Goal: Task Accomplishment & Management: Complete application form

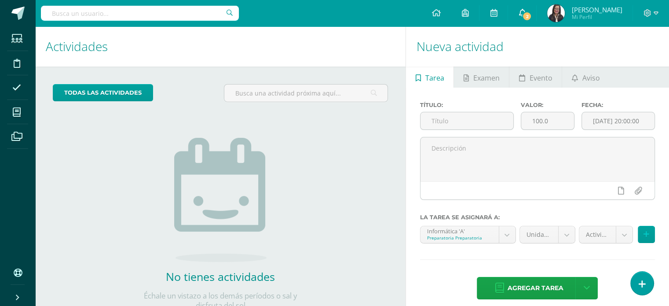
click at [533, 17] on link "2" at bounding box center [522, 13] width 28 height 26
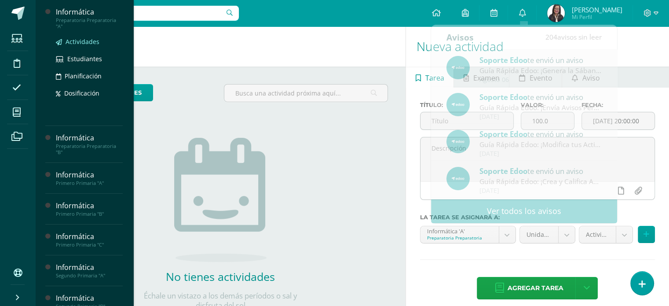
click at [81, 42] on span "Actividades" at bounding box center [83, 41] width 34 height 8
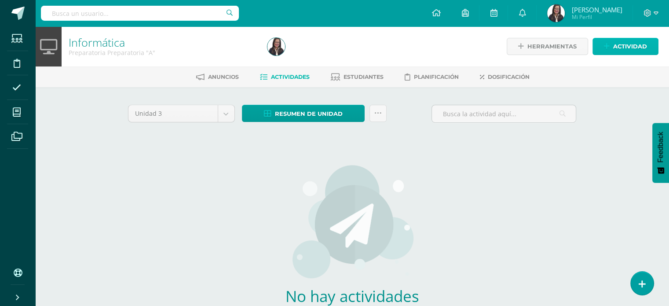
click at [617, 44] on span "Actividad" at bounding box center [630, 46] width 34 height 16
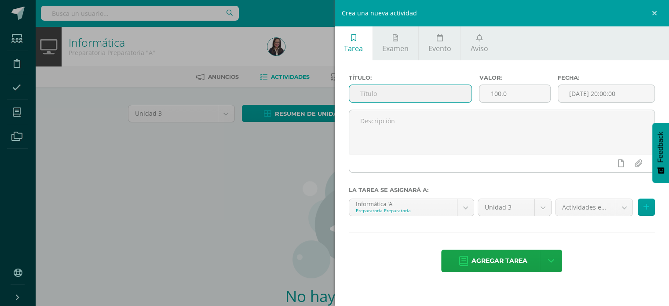
click at [455, 86] on input "text" at bounding box center [410, 93] width 123 height 17
type input "D"
type input "Robot: Planeación de robot"
click at [609, 96] on input "[DATE] 20:00:00" at bounding box center [606, 93] width 97 height 17
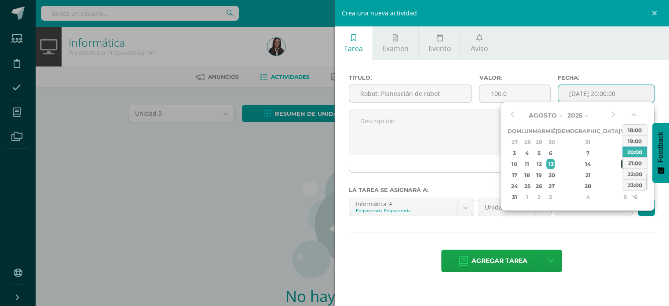
click at [621, 162] on div "15" at bounding box center [625, 164] width 8 height 10
type input "2025-08-15 20:00"
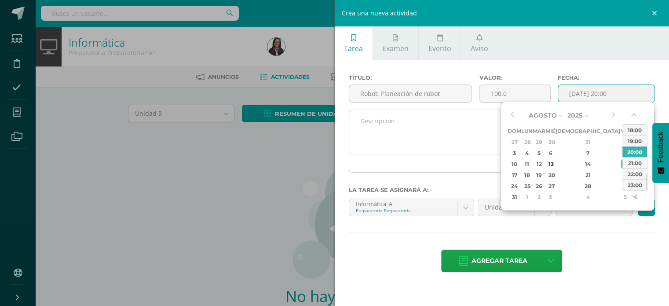
click at [419, 117] on textarea at bounding box center [502, 132] width 306 height 44
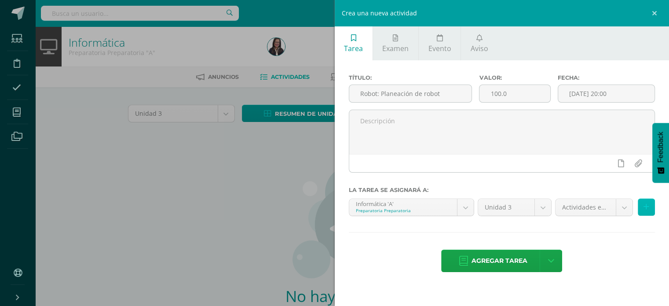
click at [643, 209] on icon at bounding box center [646, 206] width 6 height 7
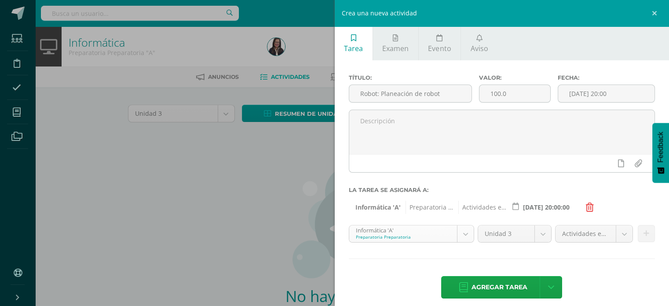
click at [459, 231] on body "Estudiantes Disciplina Asistencia Mis cursos Archivos Soporte Centro de ayuda Ú…" at bounding box center [334, 189] width 669 height 378
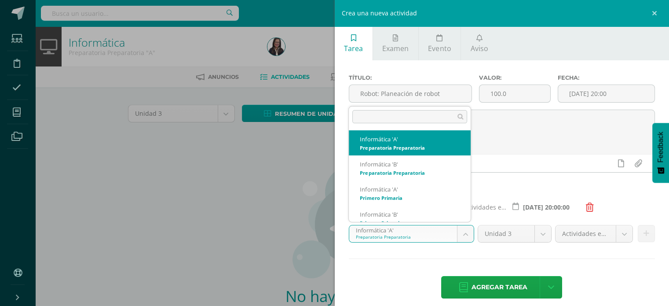
scroll to position [9, 0]
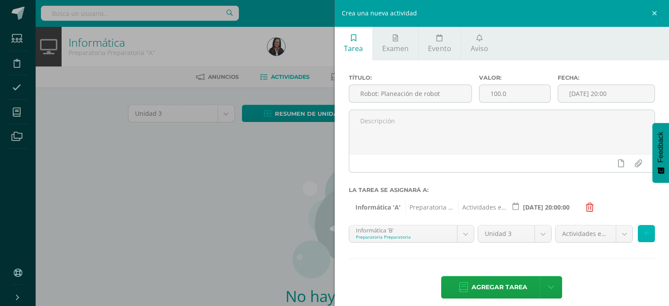
click at [643, 235] on icon at bounding box center [646, 233] width 6 height 7
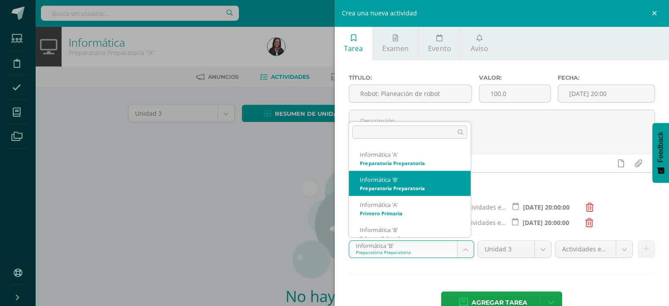
click at [470, 248] on body "Estudiantes Disciplina Asistencia Mis cursos Archivos Soporte Centro de ayuda Ú…" at bounding box center [334, 189] width 669 height 378
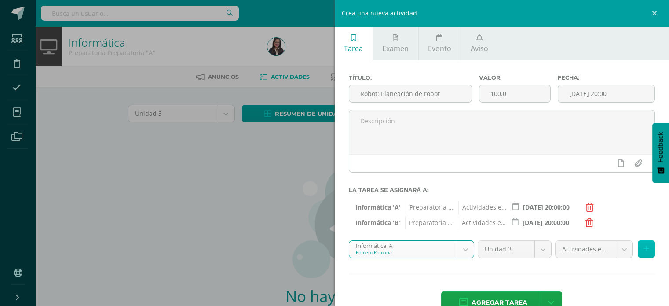
click at [644, 247] on button at bounding box center [646, 248] width 17 height 17
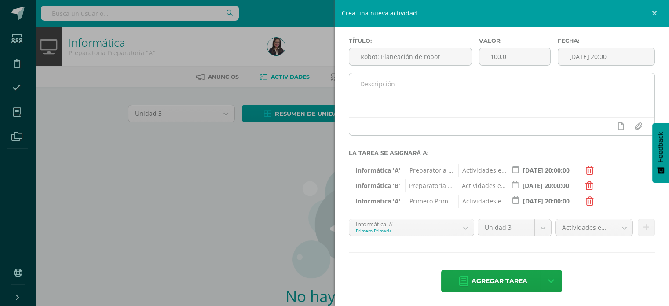
scroll to position [38, 0]
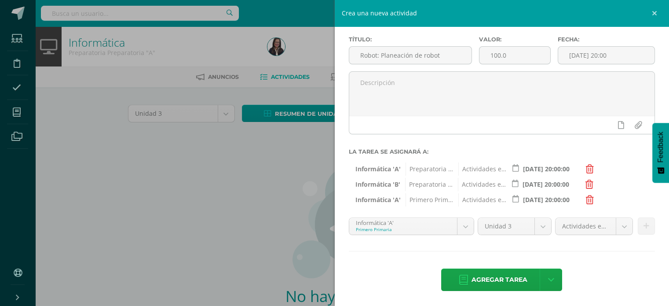
click at [465, 226] on body "Estudiantes Disciplina Asistencia Mis cursos Archivos Soporte Centro de ayuda Ú…" at bounding box center [334, 189] width 669 height 378
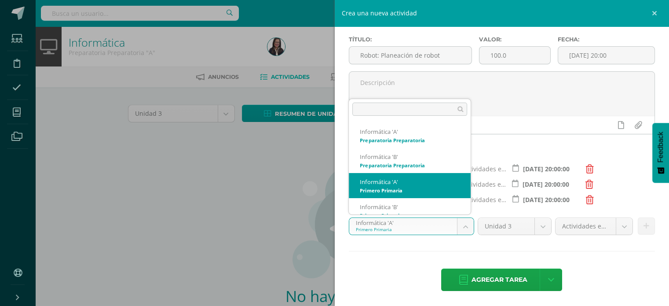
scroll to position [9, 0]
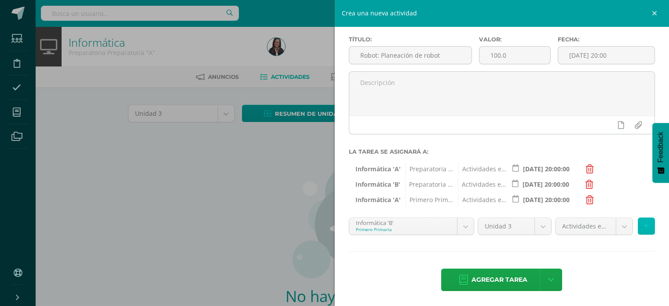
click at [642, 229] on button at bounding box center [646, 225] width 17 height 17
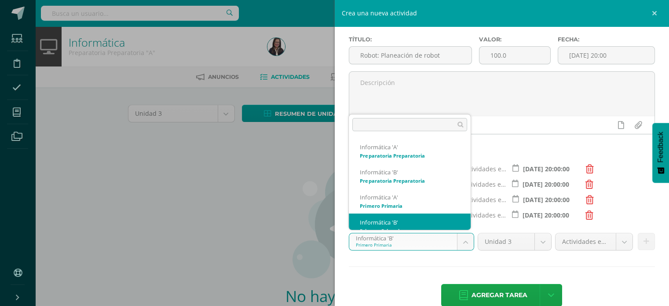
click at [461, 241] on body "Estudiantes Disciplina Asistencia Mis cursos Archivos Soporte Centro de ayuda Ú…" at bounding box center [334, 189] width 669 height 378
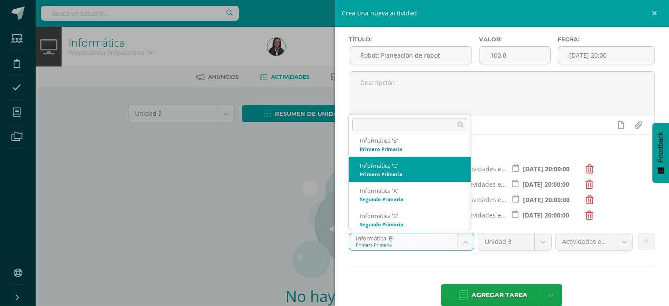
scroll to position [79, 0]
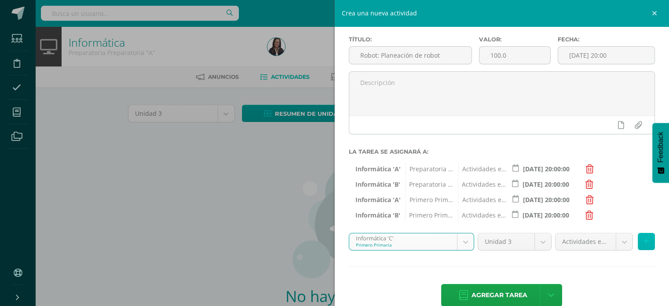
click at [644, 244] on button at bounding box center [646, 241] width 17 height 17
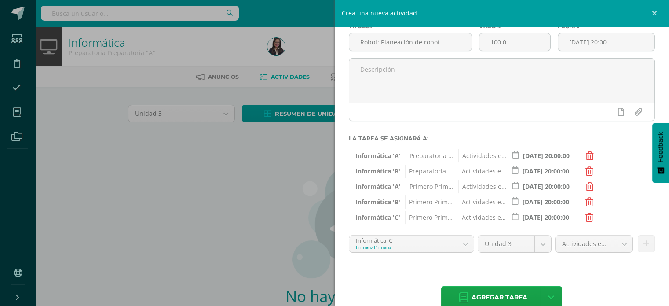
scroll to position [69, 0]
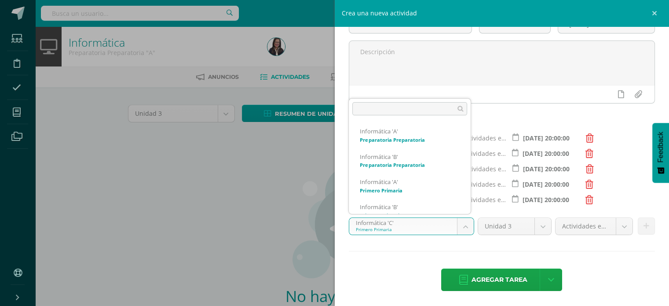
click at [463, 226] on body "Estudiantes Disciplina Asistencia Mis cursos Archivos Soporte Centro de ayuda Ú…" at bounding box center [334, 189] width 669 height 378
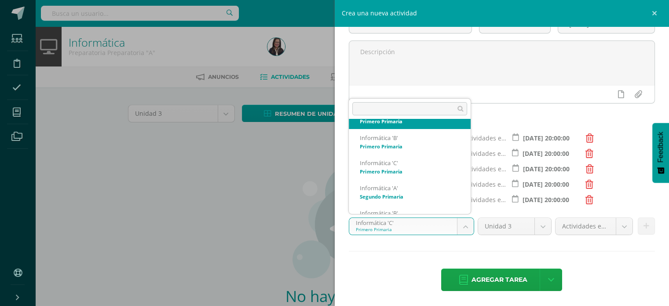
scroll to position [107, 0]
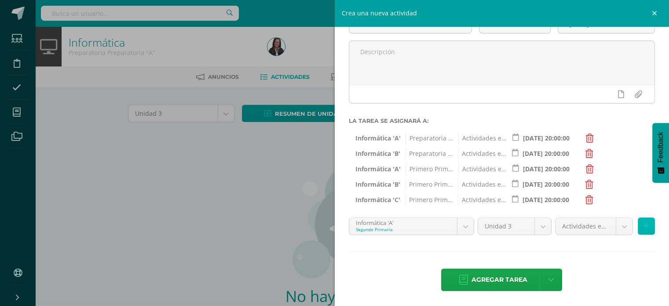
click at [643, 224] on icon at bounding box center [646, 225] width 6 height 7
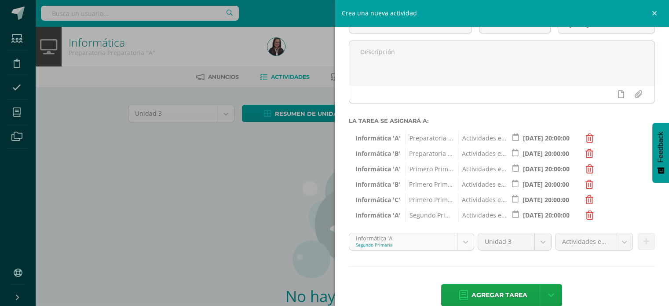
click at [466, 244] on body "Estudiantes Disciplina Asistencia Mis cursos Archivos Soporte Centro de ayuda Ú…" at bounding box center [334, 189] width 669 height 378
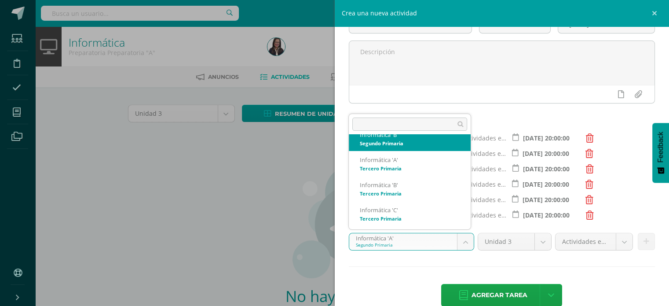
scroll to position [154, 0]
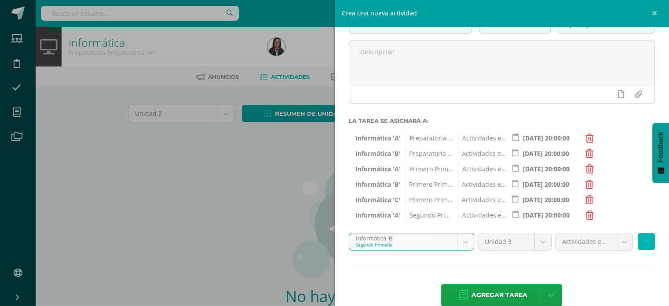
click at [643, 239] on icon at bounding box center [646, 240] width 6 height 7
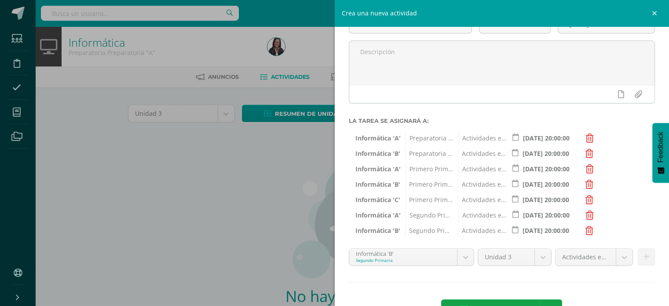
drag, startPoint x: 459, startPoint y: 259, endPoint x: 452, endPoint y: 246, distance: 14.2
click at [459, 259] on body "Estudiantes Disciplina Asistencia Mis cursos Archivos Soporte Centro de ayuda Ú…" at bounding box center [334, 189] width 669 height 378
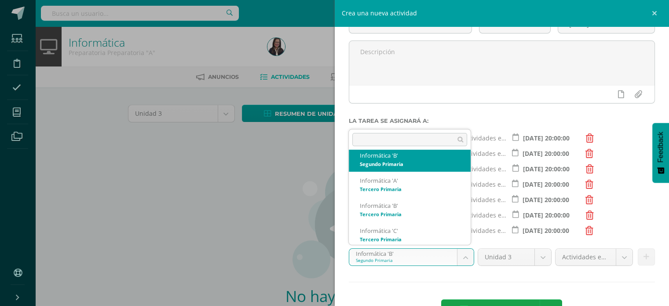
scroll to position [160, 0]
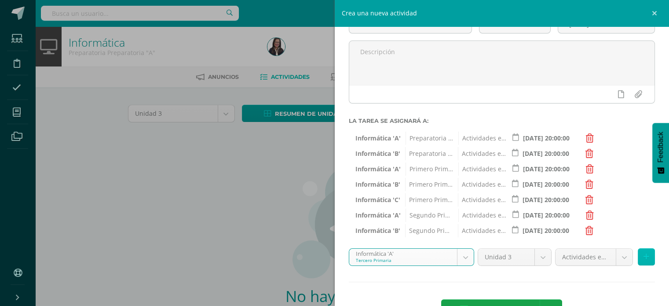
click at [643, 255] on icon at bounding box center [646, 256] width 6 height 7
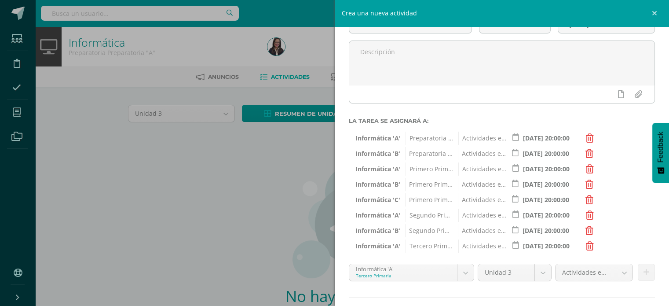
click at [466, 276] on body "Estudiantes Disciplina Asistencia Mis cursos Archivos Soporte Centro de ayuda Ú…" at bounding box center [334, 189] width 669 height 378
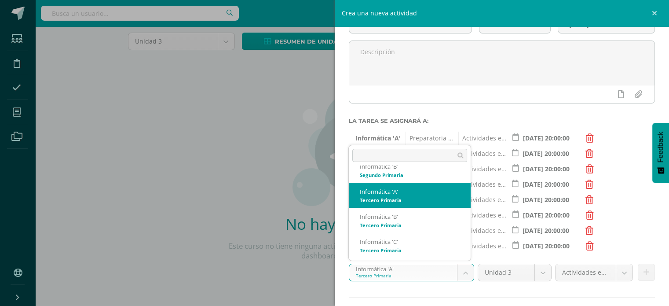
scroll to position [163, 0]
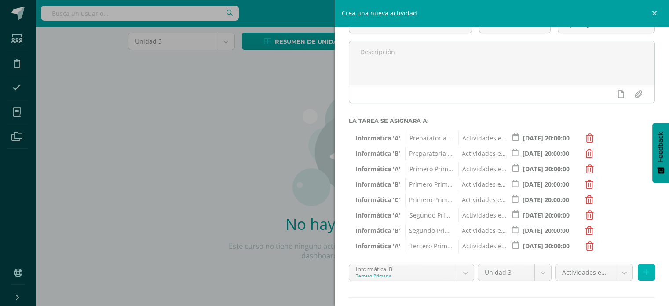
click at [646, 274] on button at bounding box center [646, 271] width 17 height 17
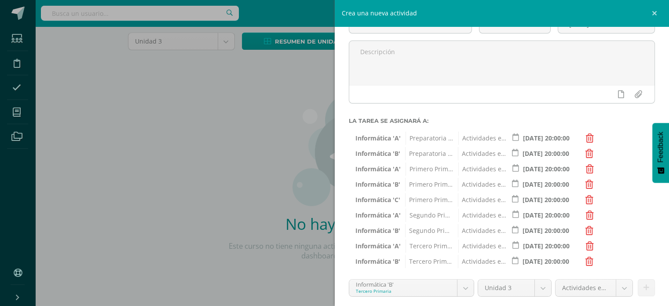
click at [463, 288] on body "Estudiantes Disciplina Asistencia Mis cursos Archivos Soporte Centro de ayuda Ú…" at bounding box center [334, 117] width 669 height 378
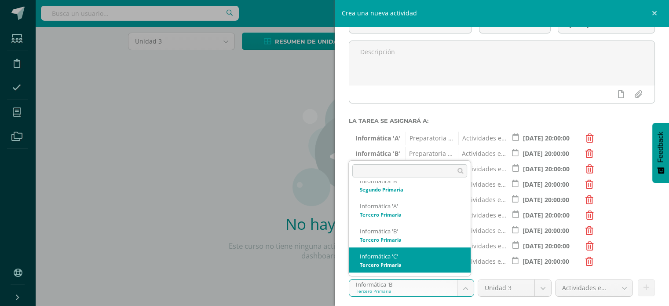
select select "211127"
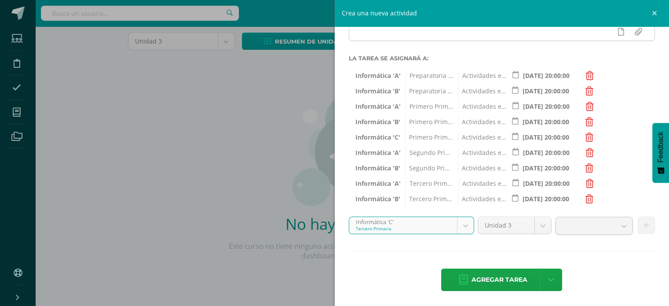
scroll to position [131, 0]
click at [646, 230] on button at bounding box center [646, 225] width 17 height 17
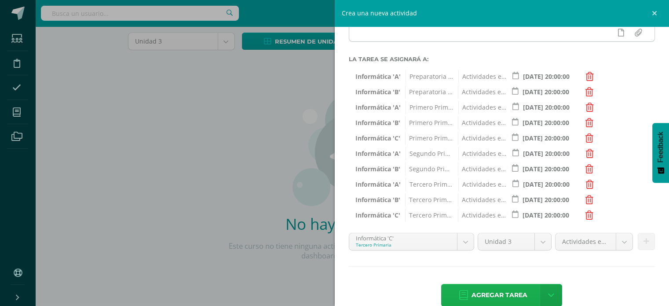
click at [487, 293] on span "Agregar tarea" at bounding box center [499, 295] width 56 height 22
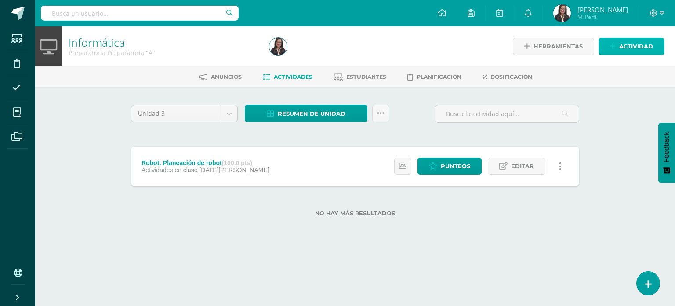
click at [624, 47] on span "Actividad" at bounding box center [637, 46] width 34 height 16
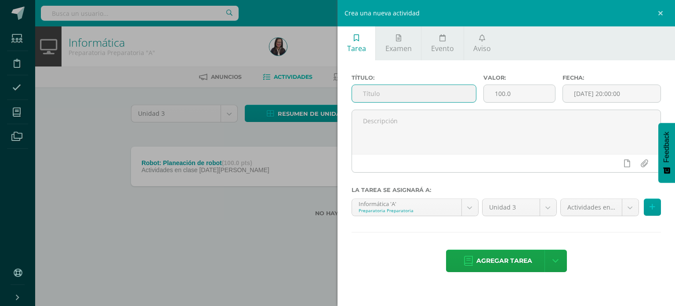
click at [467, 96] on input "text" at bounding box center [414, 93] width 124 height 17
type input "R"
type input "D"
type input "Robot: Diseño en 3D"
click at [649, 207] on button at bounding box center [652, 206] width 17 height 17
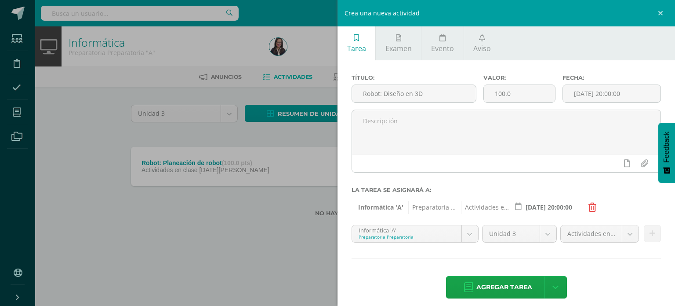
scroll to position [7, 0]
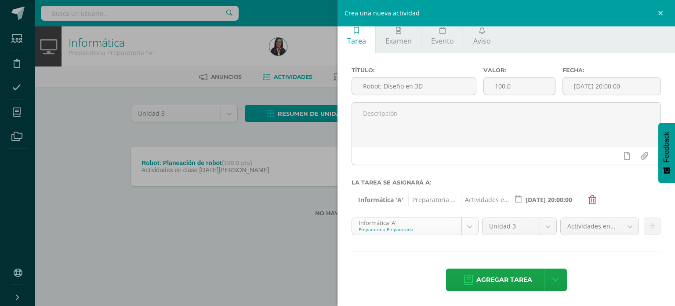
click at [472, 225] on body "Tarea asignada exitosamente Estudiantes Disciplina Asistencia Mis cursos Archiv…" at bounding box center [337, 122] width 675 height 245
click at [644, 222] on button at bounding box center [652, 225] width 17 height 17
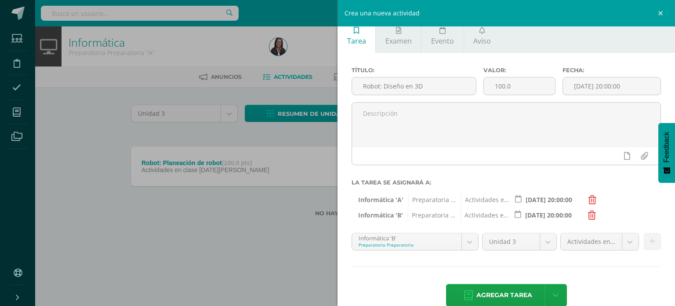
click at [463, 240] on body "Tarea asignada exitosamente Estudiantes Disciplina Asistencia Mis cursos Archiv…" at bounding box center [337, 122] width 675 height 245
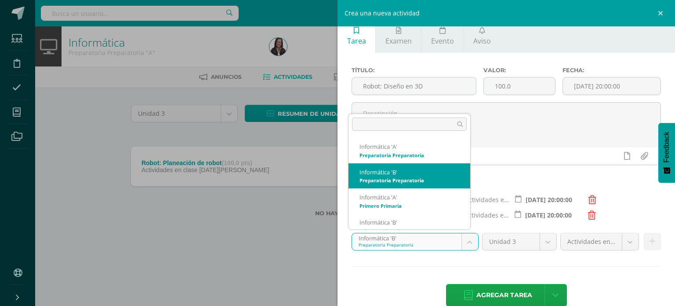
scroll to position [9, 0]
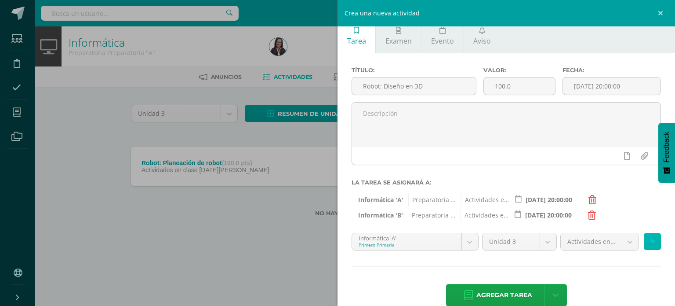
click at [644, 236] on button at bounding box center [652, 241] width 17 height 17
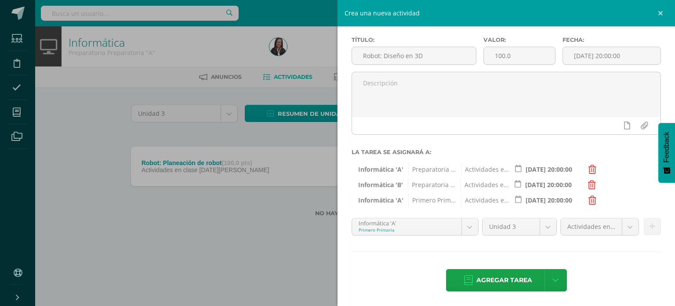
scroll to position [38, 0]
click at [470, 226] on body "Tarea asignada exitosamente Estudiantes Disciplina Asistencia Mis cursos Archiv…" at bounding box center [337, 122] width 675 height 245
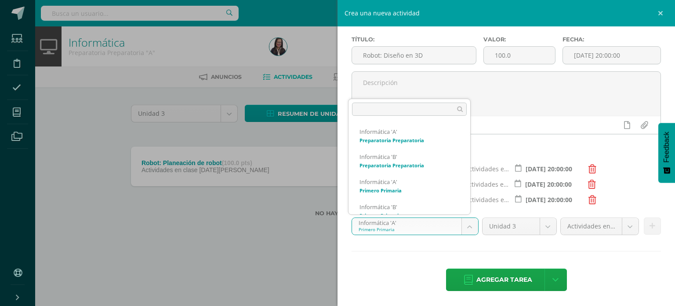
scroll to position [9, 0]
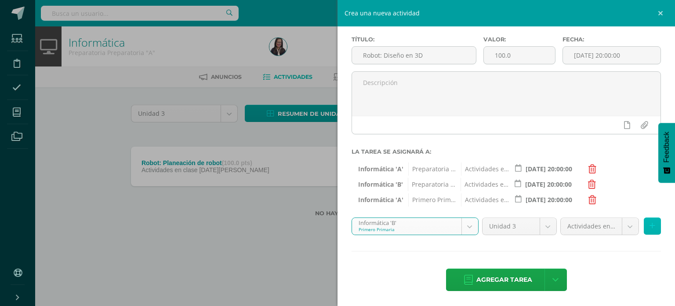
click at [644, 222] on button at bounding box center [652, 225] width 17 height 17
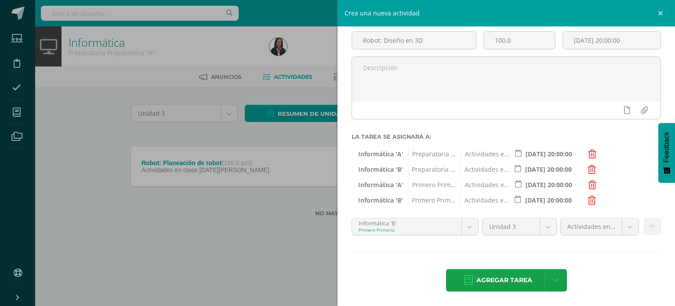
scroll to position [54, 0]
click at [468, 224] on body "Tarea asignada exitosamente Estudiantes Disciplina Asistencia Mis cursos Archiv…" at bounding box center [337, 122] width 675 height 245
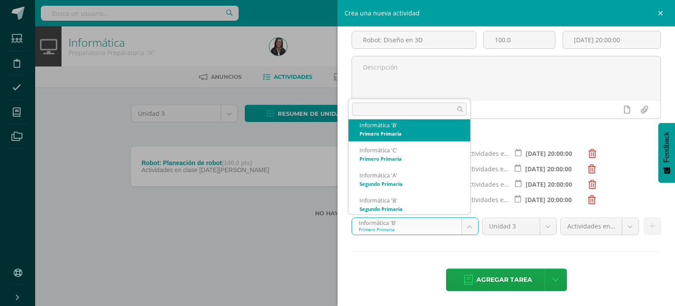
scroll to position [84, 0]
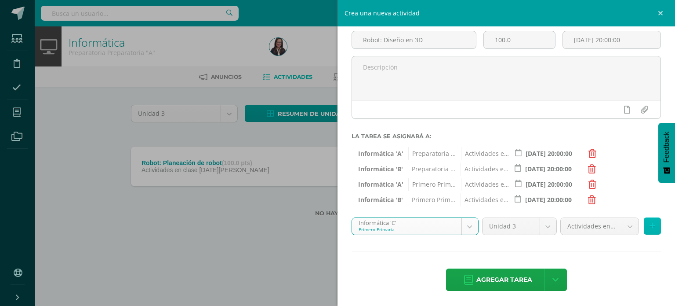
click at [648, 231] on button at bounding box center [652, 225] width 17 height 17
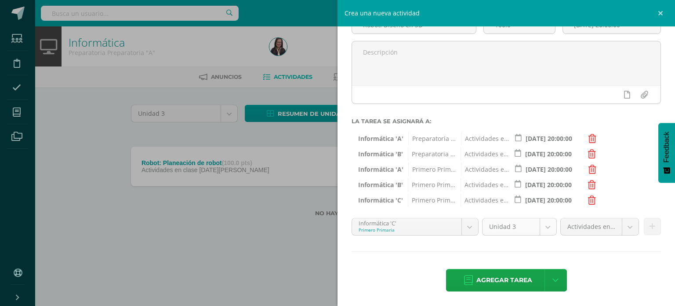
scroll to position [69, 0]
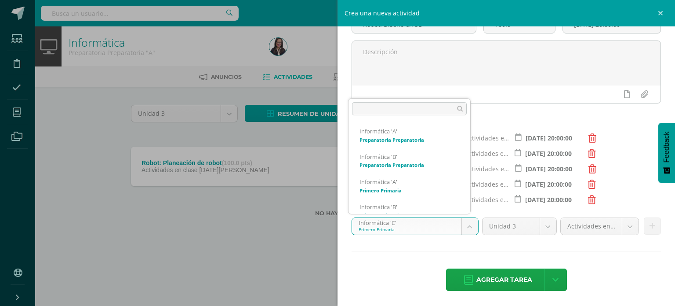
click at [465, 223] on body "Tarea asignada exitosamente Estudiantes Disciplina Asistencia Mis cursos Archiv…" at bounding box center [337, 122] width 675 height 245
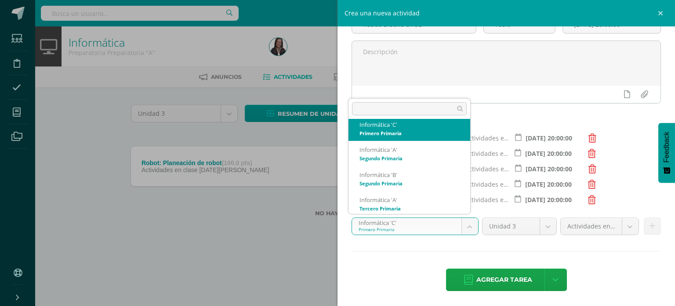
scroll to position [104, 0]
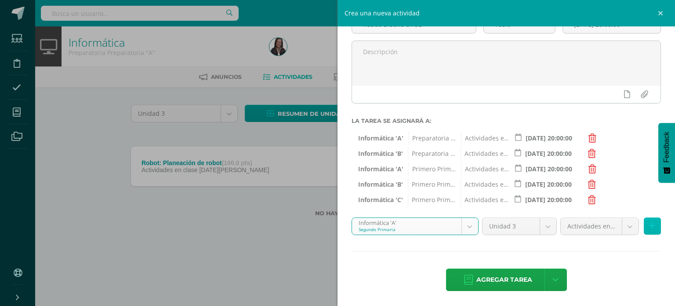
click at [652, 223] on button at bounding box center [652, 225] width 17 height 17
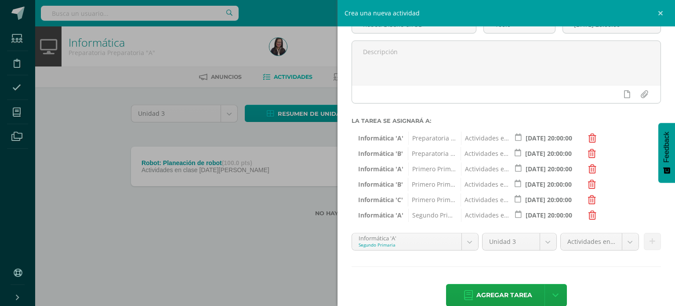
click at [465, 241] on body "Tarea asignada exitosamente Estudiantes Disciplina Asistencia Mis cursos Archiv…" at bounding box center [337, 122] width 675 height 245
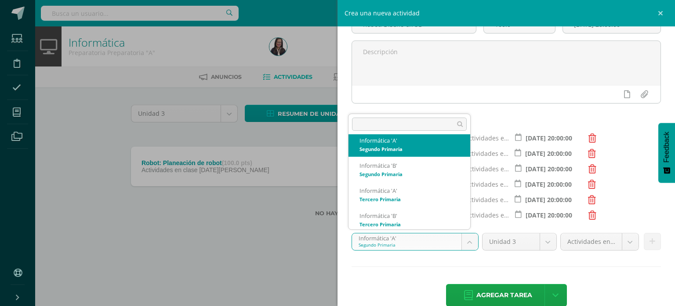
scroll to position [134, 0]
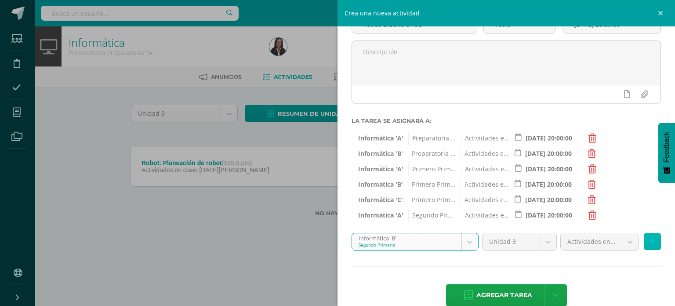
click at [650, 238] on icon at bounding box center [653, 240] width 6 height 7
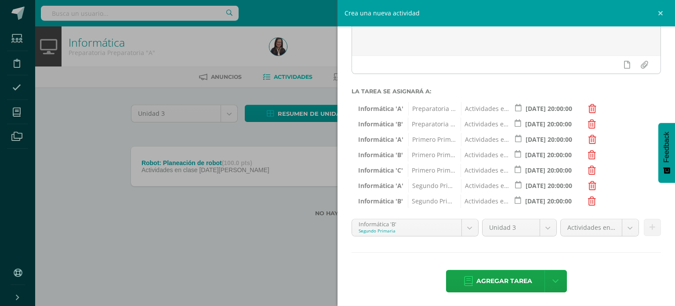
scroll to position [100, 0]
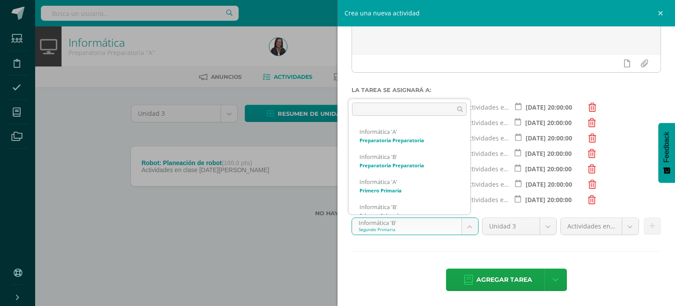
click at [470, 220] on body "Tarea asignada exitosamente Estudiantes Disciplina Asistencia Mis cursos Archiv…" at bounding box center [337, 122] width 675 height 245
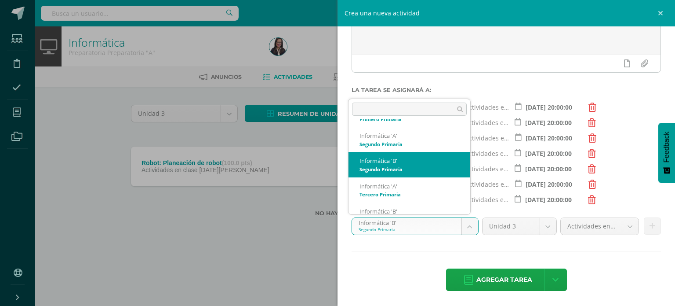
scroll to position [163, 0]
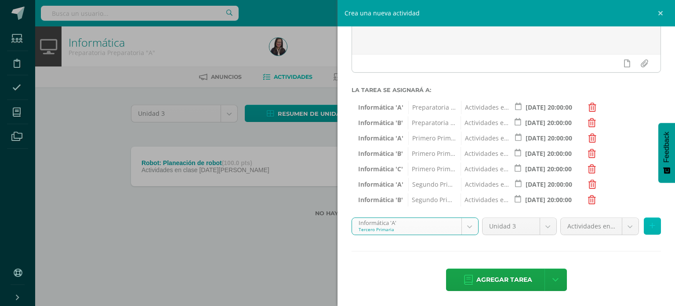
click at [650, 224] on icon at bounding box center [653, 225] width 6 height 7
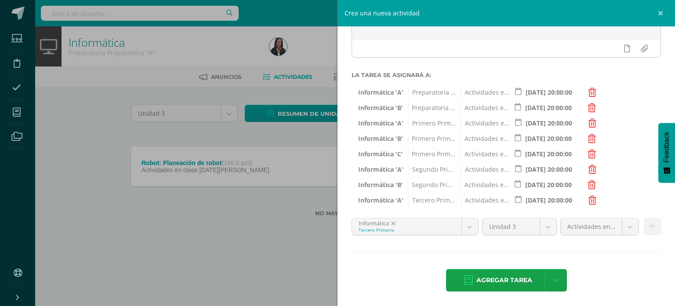
scroll to position [115, 0]
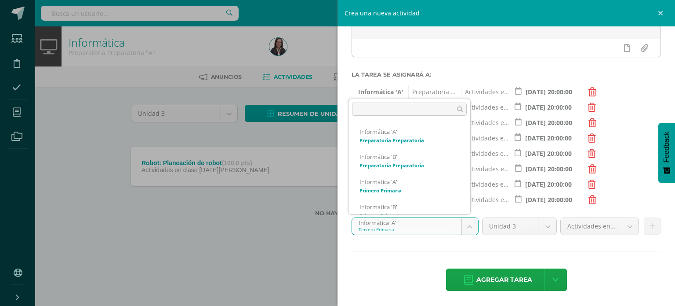
click at [467, 224] on body "Tarea asignada exitosamente Estudiantes Disciplina Asistencia Mis cursos Archiv…" at bounding box center [337, 122] width 675 height 245
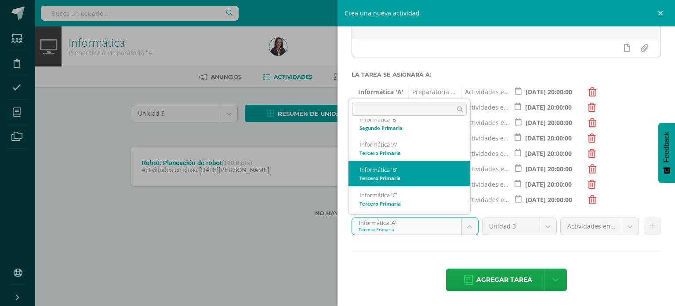
scroll to position [163, 0]
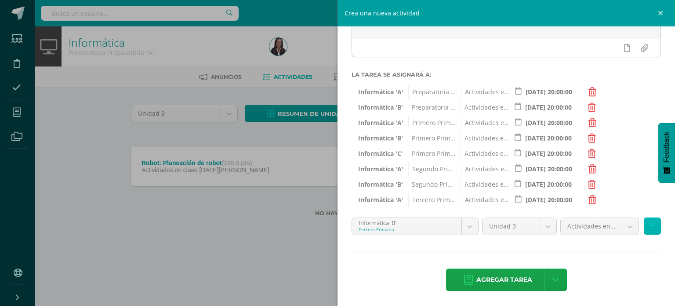
click at [650, 222] on icon at bounding box center [653, 225] width 6 height 7
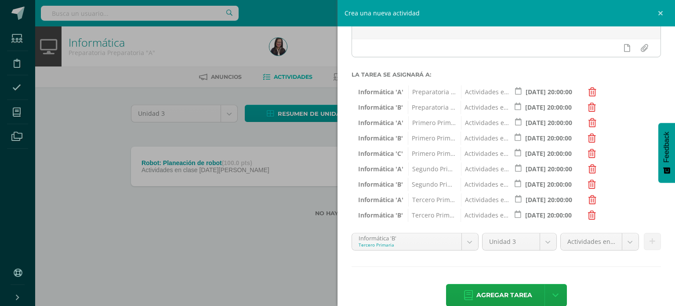
drag, startPoint x: 472, startPoint y: 242, endPoint x: 469, endPoint y: 227, distance: 15.7
click at [472, 242] on body "Tarea asignada exitosamente Estudiantes Disciplina Asistencia Mis cursos Archiv…" at bounding box center [337, 122] width 675 height 245
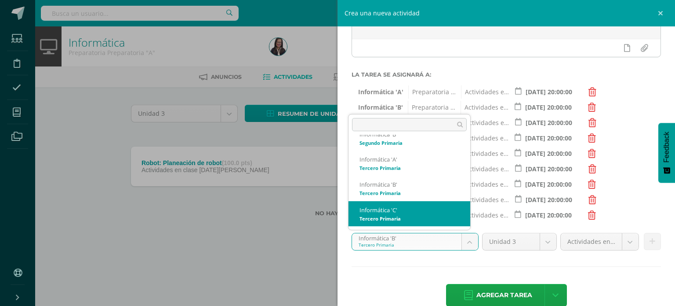
select select "211127"
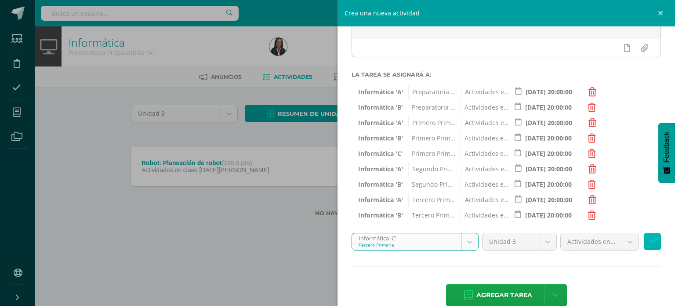
click at [653, 245] on button at bounding box center [652, 241] width 17 height 17
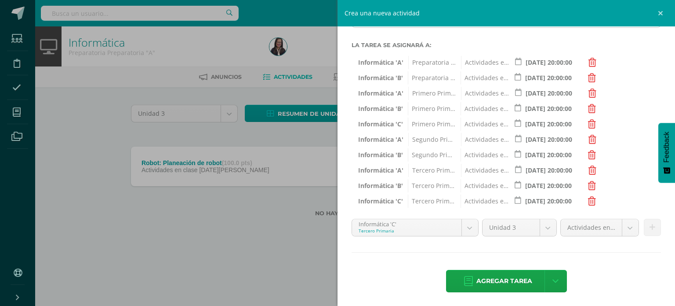
scroll to position [146, 0]
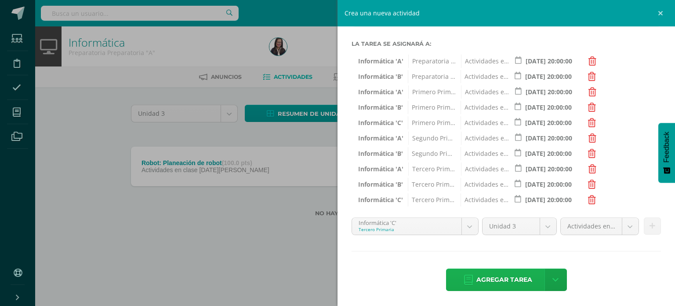
click at [496, 276] on span "Agregar tarea" at bounding box center [505, 280] width 56 height 22
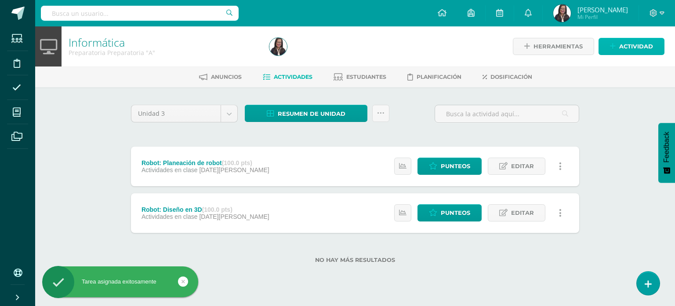
click at [629, 47] on span "Actividad" at bounding box center [637, 46] width 34 height 16
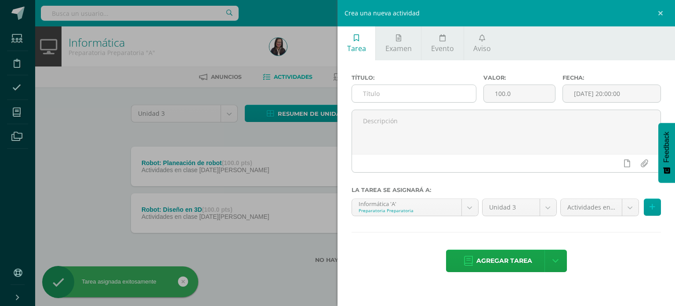
click at [394, 89] on input "text" at bounding box center [414, 93] width 124 height 17
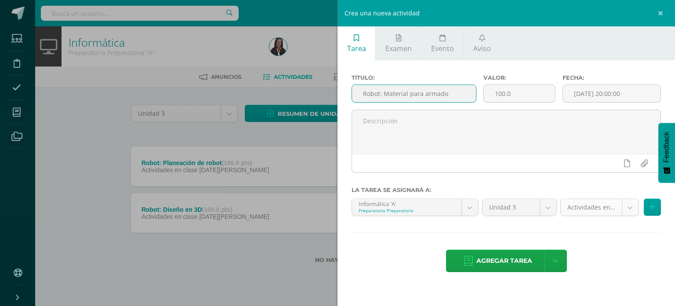
type input "Robot: Material para armado"
click at [630, 208] on body "Tarea asignada exitosamente Estudiantes Disciplina Asistencia Mis cursos Archiv…" at bounding box center [337, 145] width 675 height 291
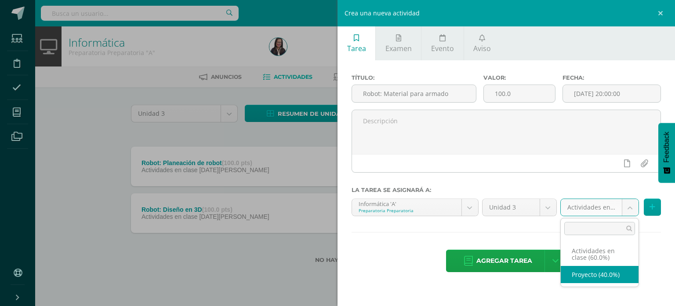
select select "226640"
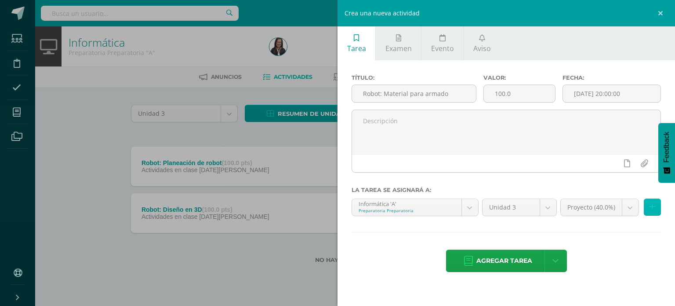
click at [651, 208] on icon at bounding box center [653, 206] width 6 height 7
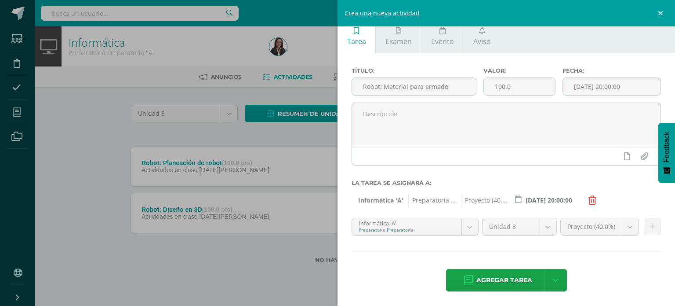
scroll to position [7, 0]
click at [471, 229] on body "Tarea asignada exitosamente Estudiantes Disciplina Asistencia Mis cursos Archiv…" at bounding box center [337, 145] width 675 height 291
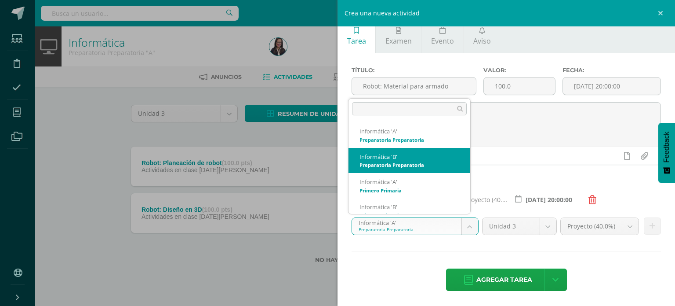
select select "210159"
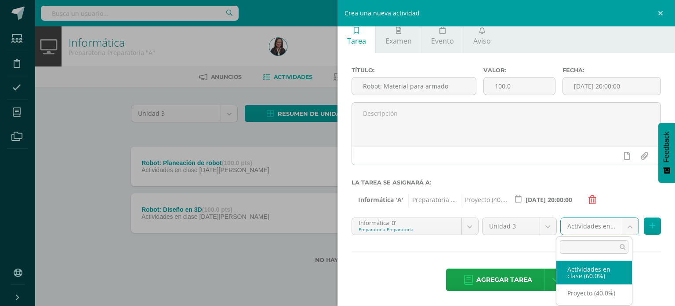
click at [620, 224] on body "Tarea asignada exitosamente Estudiantes Disciplina Asistencia Mis cursos Archiv…" at bounding box center [337, 145] width 675 height 291
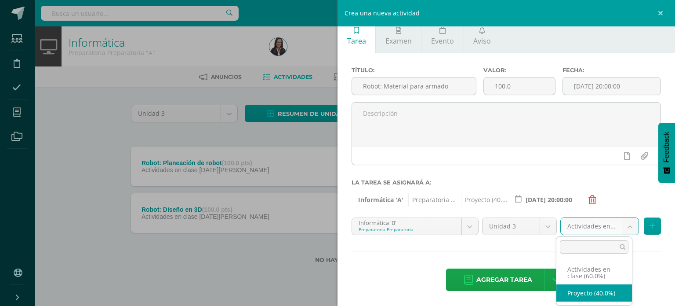
select select "226642"
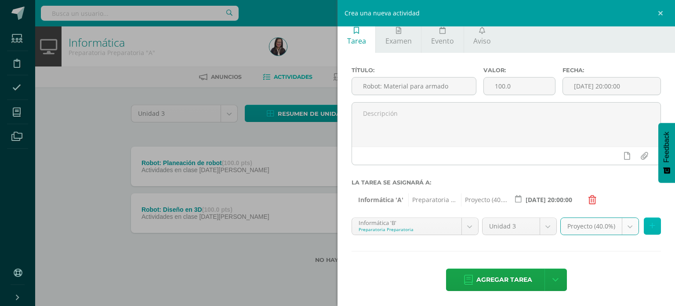
click at [650, 223] on button at bounding box center [652, 225] width 17 height 17
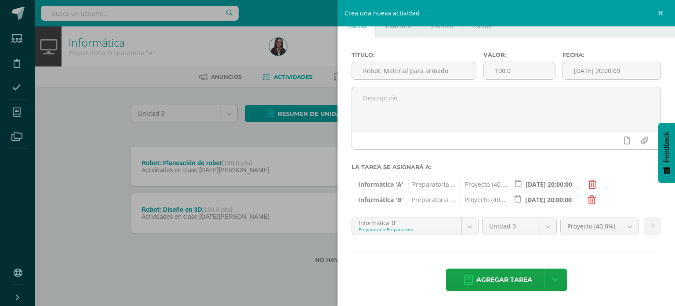
scroll to position [23, 0]
click at [473, 221] on body "Tarea asignada exitosamente Estudiantes Disciplina Asistencia Mis cursos Archiv…" at bounding box center [337, 145] width 675 height 291
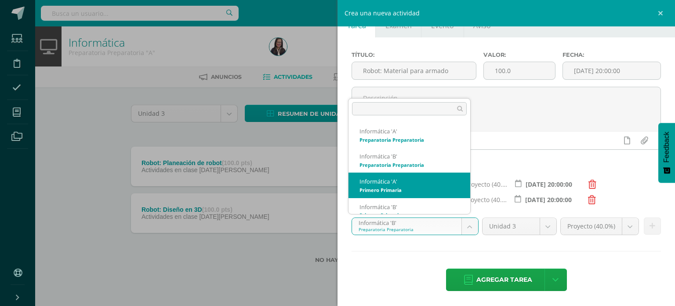
scroll to position [9, 0]
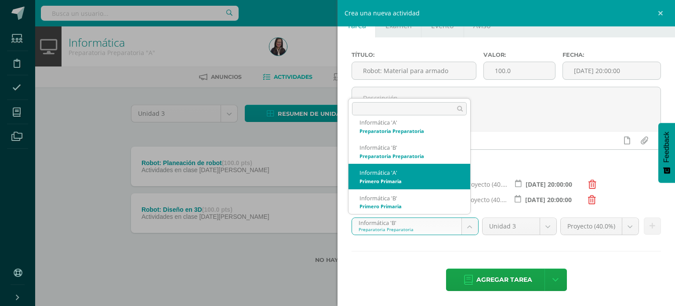
select select "210236"
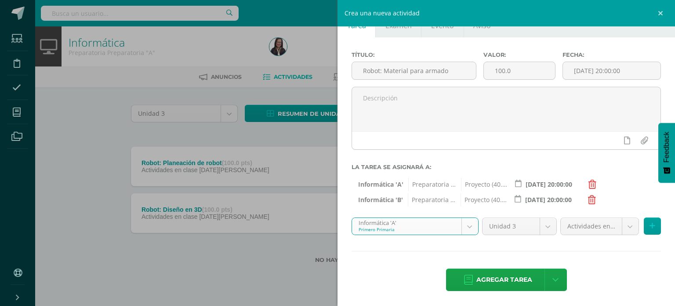
click at [621, 224] on body "Tarea asignada exitosamente Estudiantes Disciplina Asistencia Mis cursos Archiv…" at bounding box center [337, 145] width 675 height 291
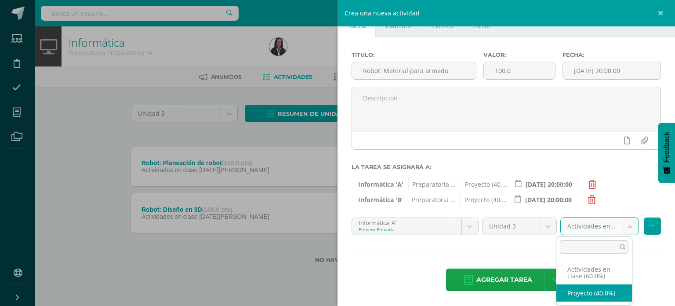
select select "226644"
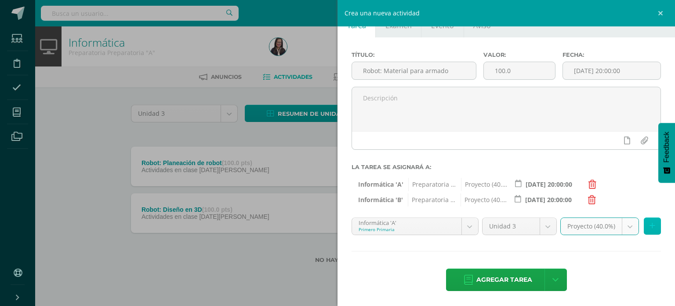
click at [653, 228] on button at bounding box center [652, 225] width 17 height 17
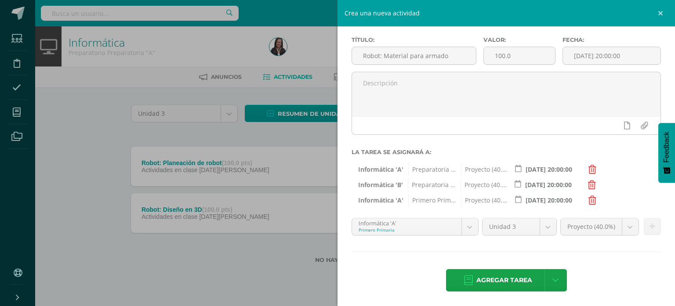
scroll to position [38, 0]
click at [470, 230] on body "Tarea asignada exitosamente Estudiantes Disciplina Asistencia Mis cursos Archiv…" at bounding box center [337, 145] width 675 height 291
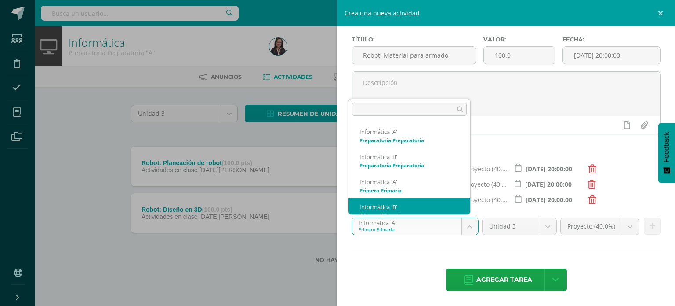
scroll to position [9, 0]
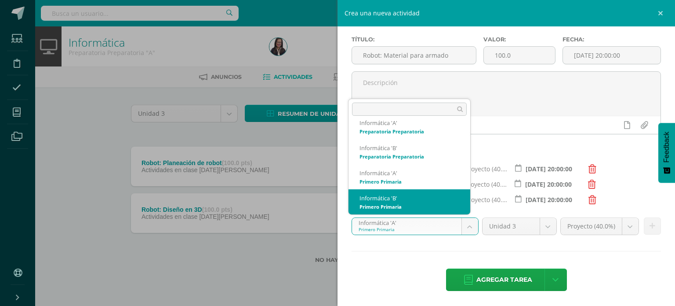
select select "210306"
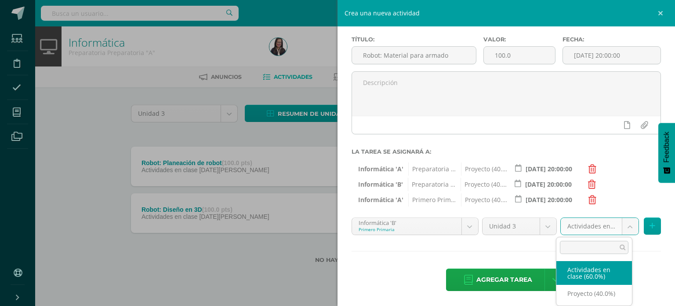
click at [617, 225] on body "Tarea asignada exitosamente Estudiantes Disciplina Asistencia Mis cursos Archiv…" at bounding box center [337, 145] width 675 height 291
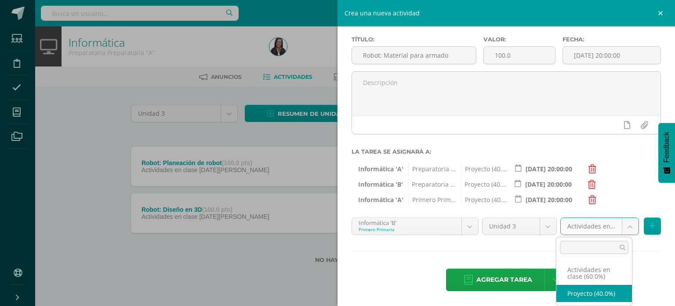
select select "226646"
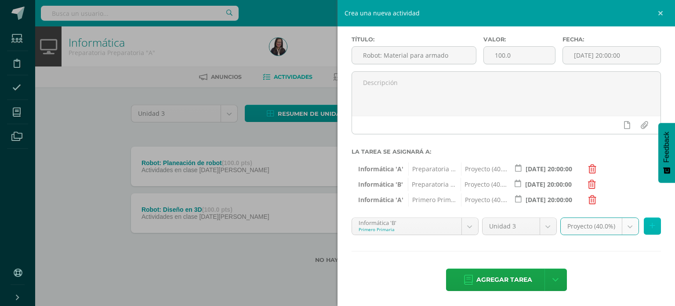
click at [644, 231] on button at bounding box center [652, 225] width 17 height 17
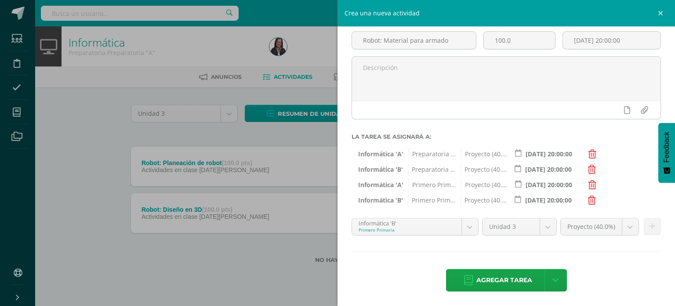
scroll to position [54, 0]
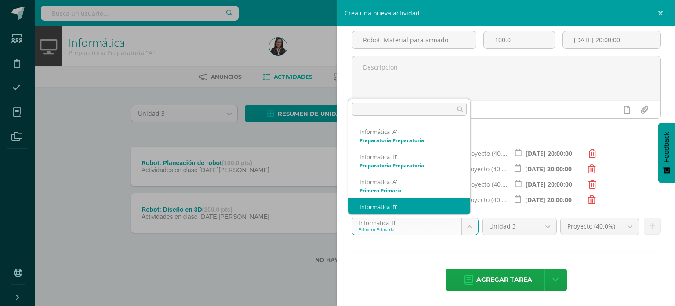
click at [464, 224] on body "Tarea asignada exitosamente Estudiantes Disciplina Asistencia Mis cursos Archiv…" at bounding box center [337, 145] width 675 height 291
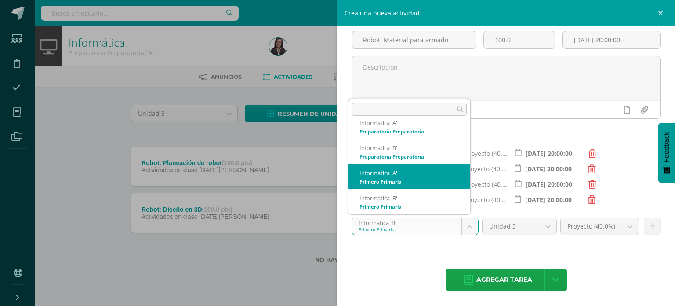
scroll to position [82, 0]
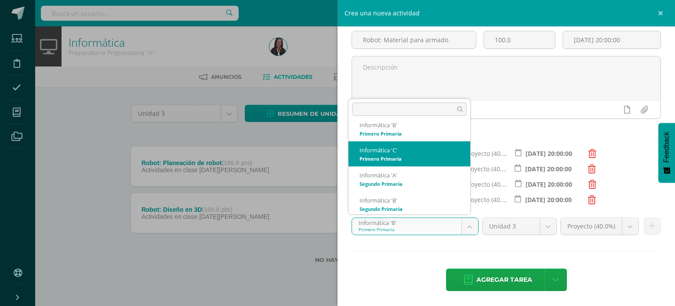
select select "210376"
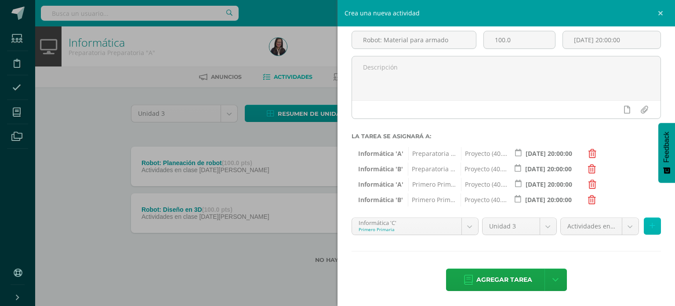
click at [650, 223] on icon at bounding box center [653, 225] width 6 height 7
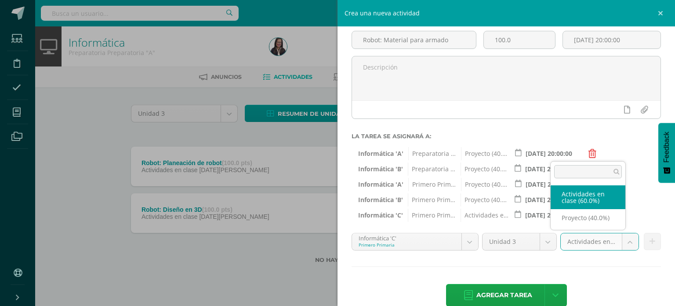
click at [617, 240] on body "Tarea asignada exitosamente Estudiantes Disciplina Asistencia Mis cursos Archiv…" at bounding box center [337, 145] width 675 height 291
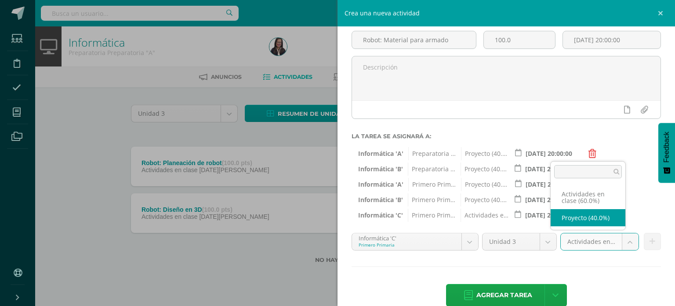
select select "226648"
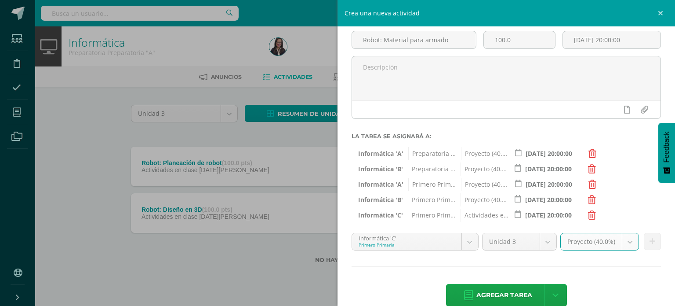
click at [591, 216] on icon at bounding box center [592, 215] width 8 height 9
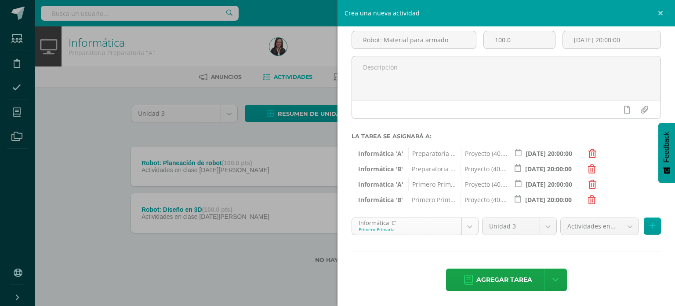
scroll to position [34, 0]
click at [470, 226] on body "Tarea asignada exitosamente Estudiantes Disciplina Asistencia Mis cursos Archiv…" at bounding box center [337, 145] width 675 height 291
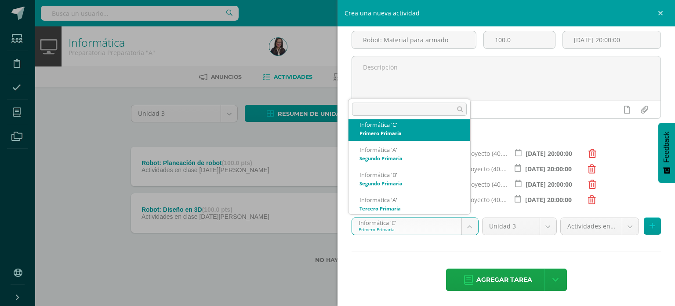
scroll to position [109, 0]
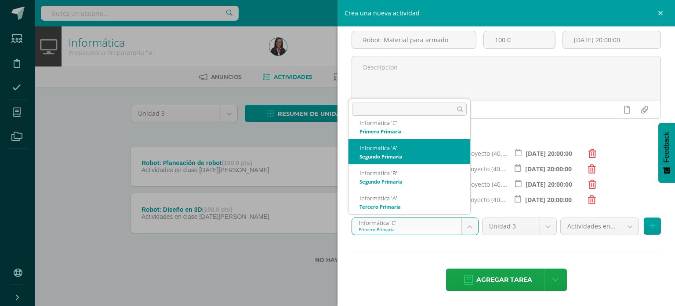
select select "210903"
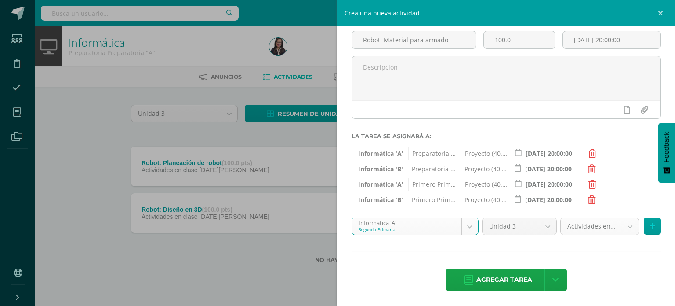
click at [593, 220] on body "Tarea asignada exitosamente Estudiantes Disciplina Asistencia Mis cursos Archiv…" at bounding box center [337, 145] width 675 height 291
select select "226650"
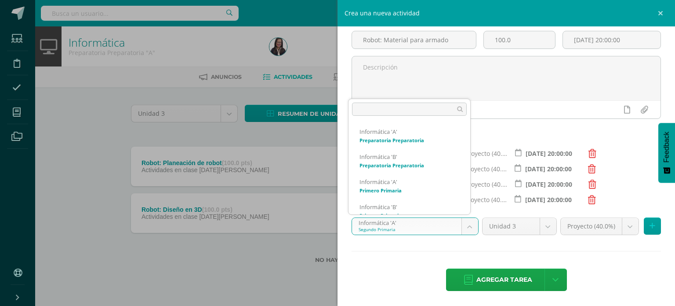
click at [461, 229] on body "Tarea asignada exitosamente Estudiantes Disciplina Asistencia Mis cursos Archiv…" at bounding box center [337, 145] width 675 height 291
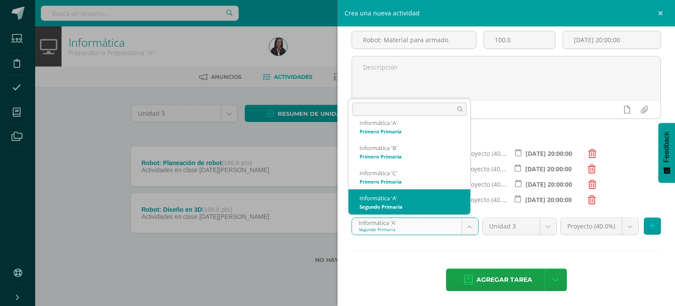
click at [584, 251] on body "Tarea asignada exitosamente Estudiantes Disciplina Asistencia Mis cursos Archiv…" at bounding box center [337, 145] width 675 height 291
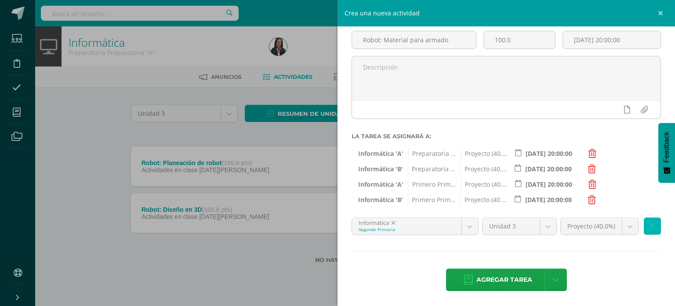
click at [646, 230] on button at bounding box center [652, 225] width 17 height 17
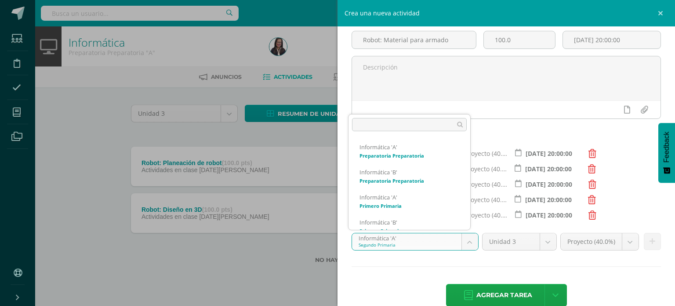
click at [470, 242] on body "Tarea asignada exitosamente Estudiantes Disciplina Asistencia Mis cursos Archiv…" at bounding box center [337, 145] width 675 height 291
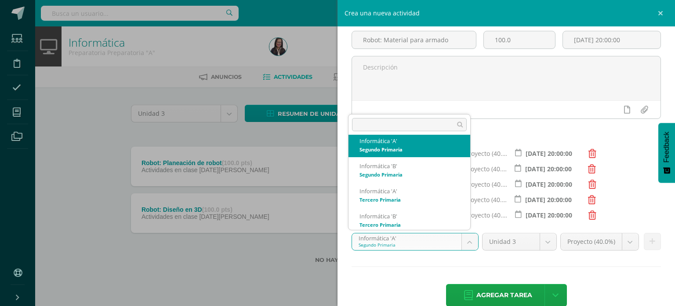
scroll to position [134, 0]
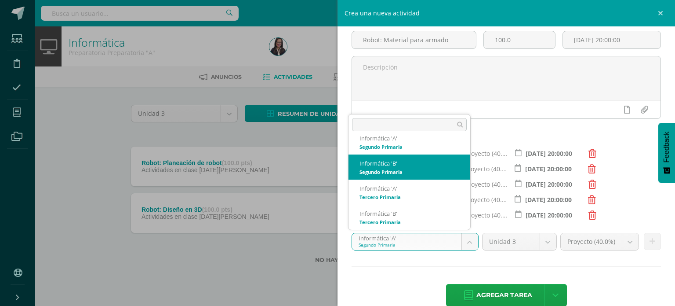
select select "212974"
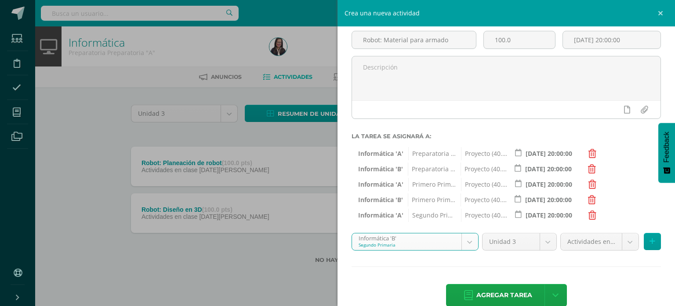
click at [604, 235] on body "Tarea asignada exitosamente Estudiantes Disciplina Asistencia Mis cursos Archiv…" at bounding box center [337, 145] width 675 height 291
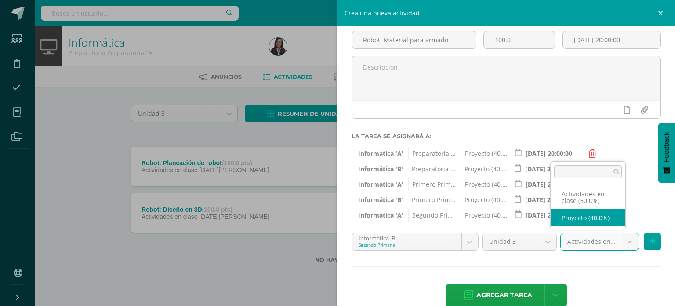
select select "226652"
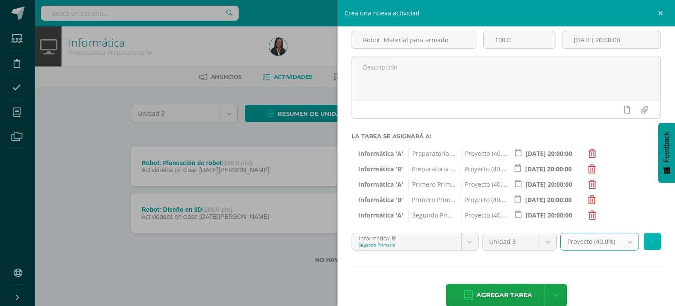
click at [650, 243] on icon at bounding box center [653, 240] width 6 height 7
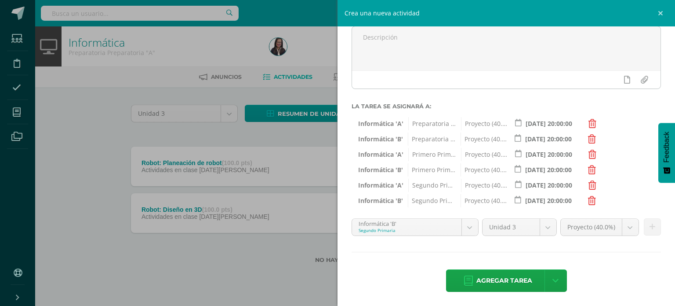
scroll to position [84, 0]
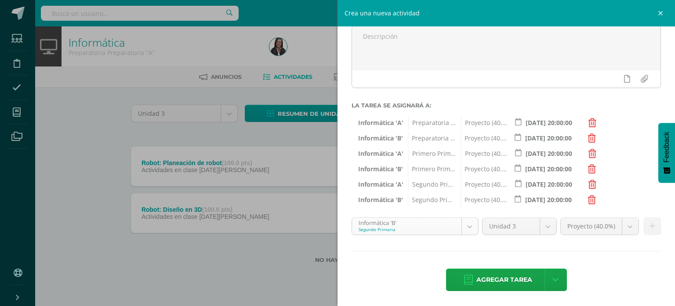
click at [466, 225] on body "Tarea asignada exitosamente Estudiantes Disciplina Asistencia Mis cursos Archiv…" at bounding box center [337, 145] width 675 height 291
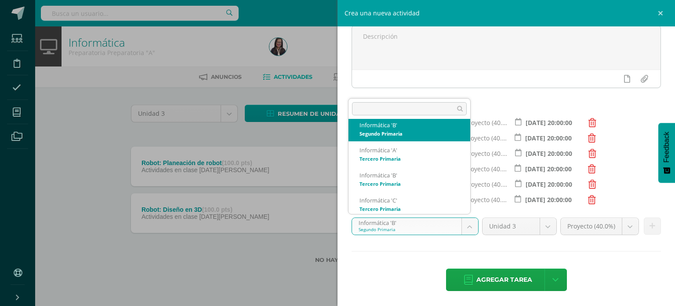
scroll to position [160, 0]
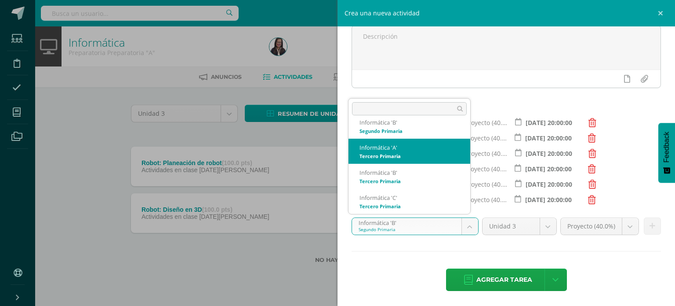
select select "210987"
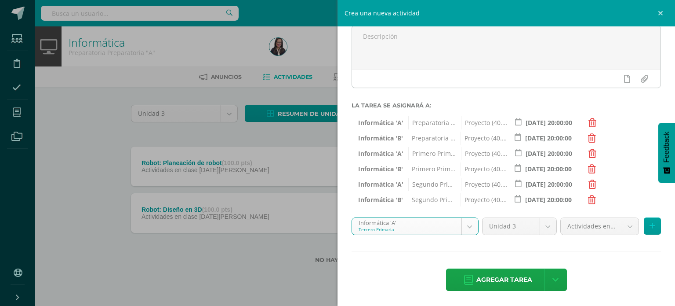
click at [617, 230] on body "Tarea asignada exitosamente Estudiantes Disciplina Asistencia Mis cursos Archiv…" at bounding box center [337, 145] width 675 height 291
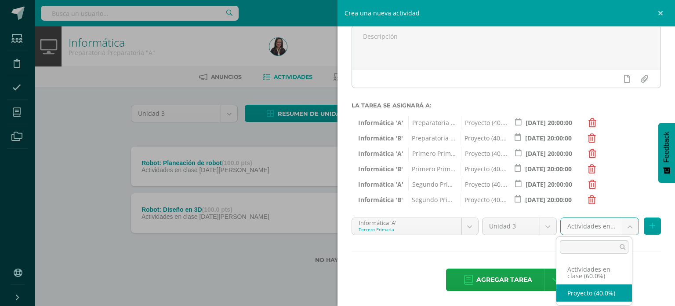
select select "226654"
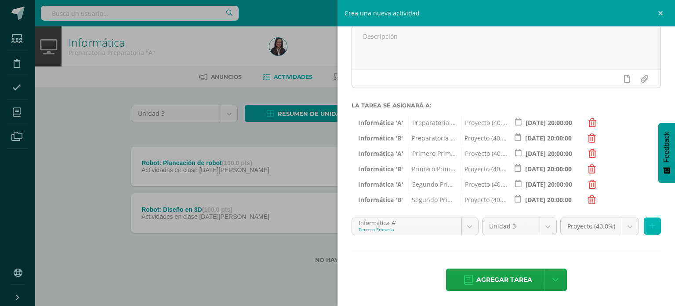
click at [648, 230] on button at bounding box center [652, 225] width 17 height 17
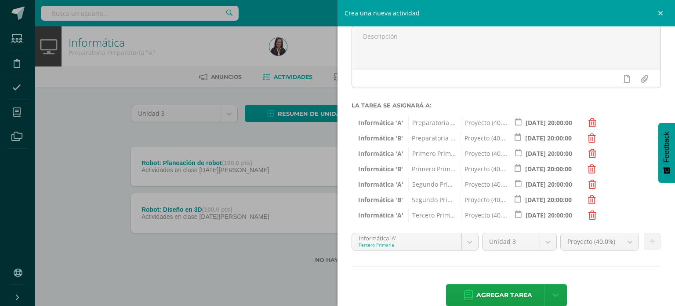
click at [465, 244] on body "Tarea asignada exitosamente Estudiantes Disciplina Asistencia Mis cursos Archiv…" at bounding box center [337, 145] width 675 height 291
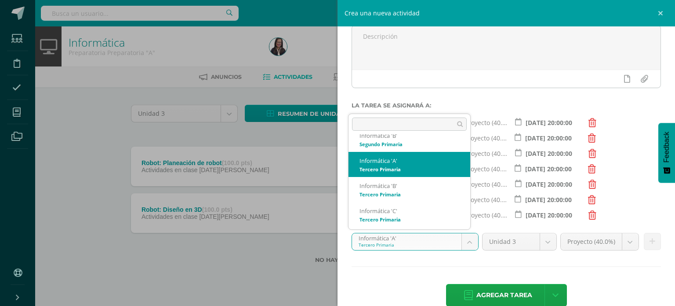
scroll to position [163, 0]
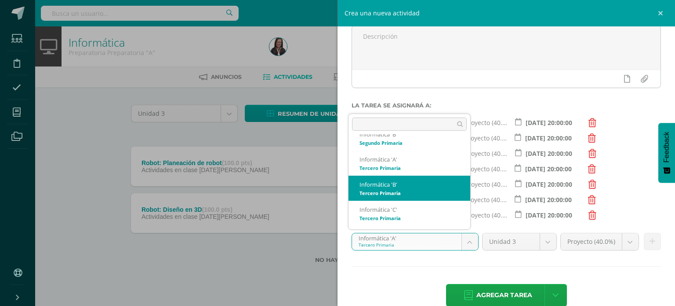
select select "211057"
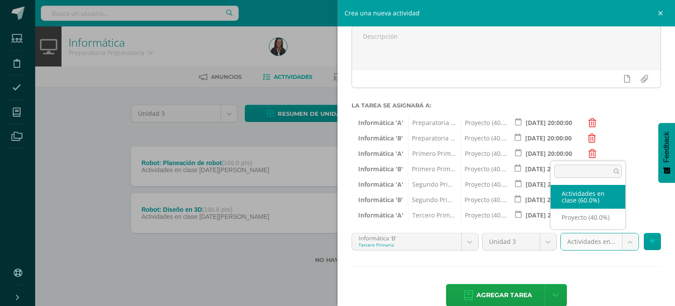
click at [609, 237] on body "Tarea asignada exitosamente Estudiantes Disciplina Asistencia Mis cursos Archiv…" at bounding box center [337, 145] width 675 height 291
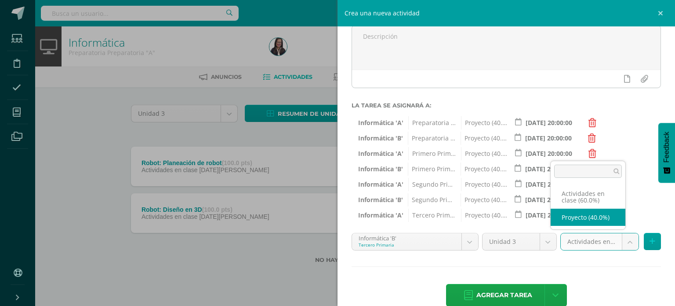
select select "226656"
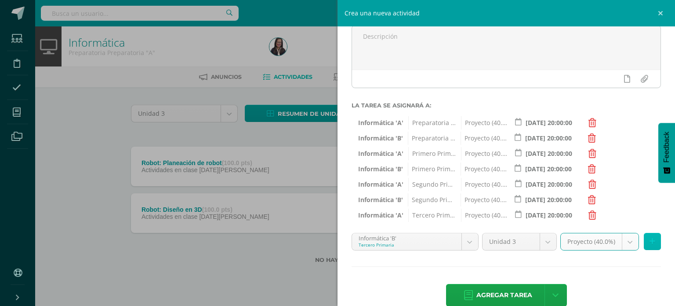
click at [651, 241] on button at bounding box center [652, 241] width 17 height 17
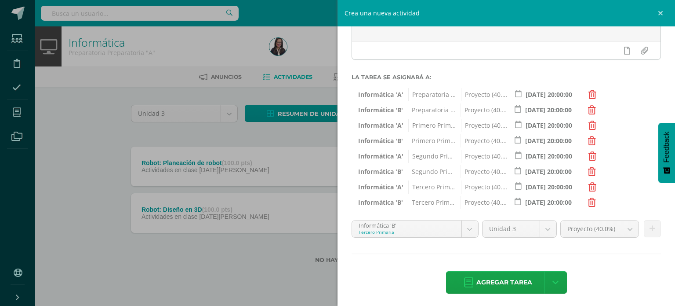
scroll to position [115, 0]
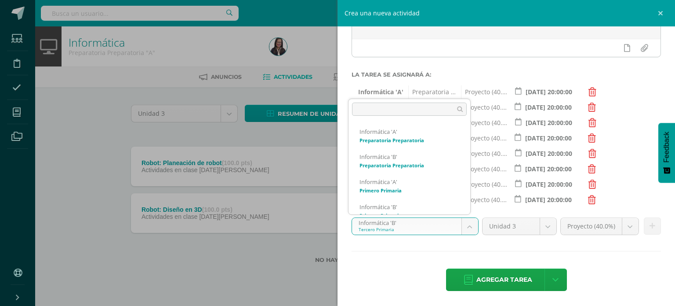
click at [473, 230] on body "Tarea asignada exitosamente Estudiantes Disciplina Asistencia Mis cursos Archiv…" at bounding box center [337, 145] width 675 height 291
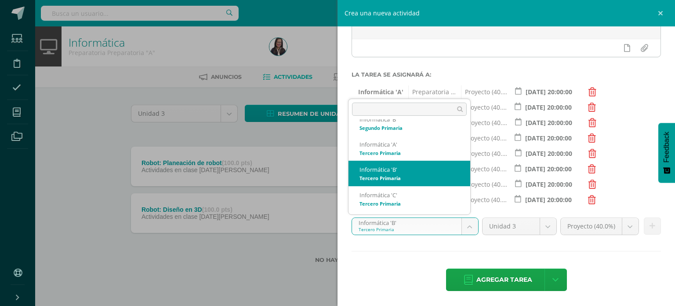
scroll to position [163, 0]
select select "211127"
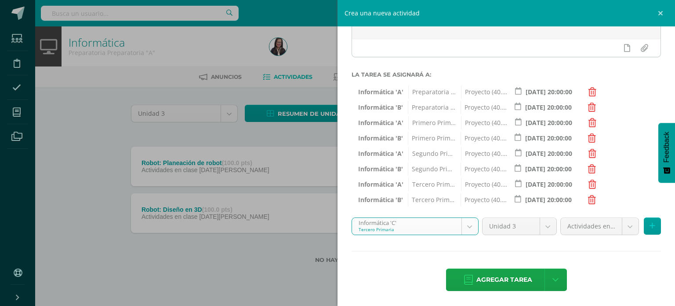
click at [580, 226] on body "Tarea asignada exitosamente Estudiantes Disciplina Asistencia Mis cursos Archiv…" at bounding box center [337, 145] width 675 height 291
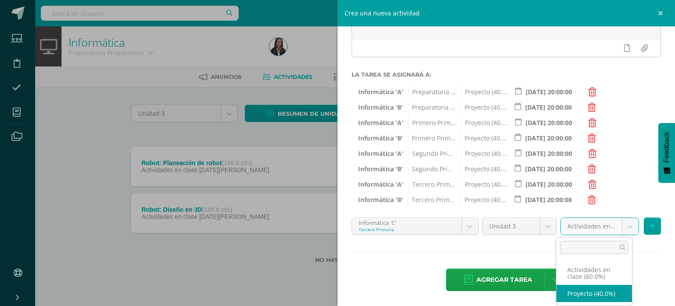
select select "226658"
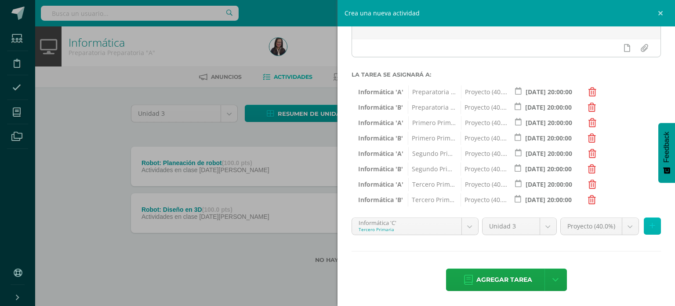
click at [652, 219] on button at bounding box center [652, 225] width 17 height 17
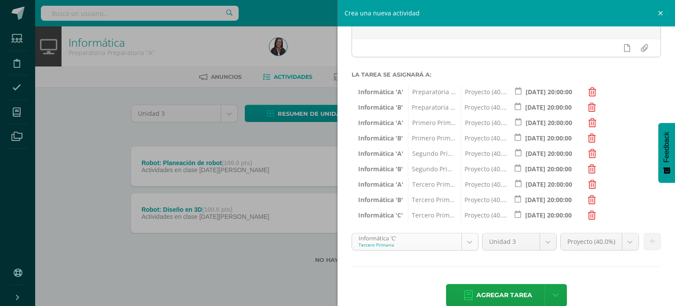
click at [463, 241] on body "Tarea asignada exitosamente Estudiantes Disciplina Asistencia Mis cursos Archiv…" at bounding box center [337, 145] width 675 height 291
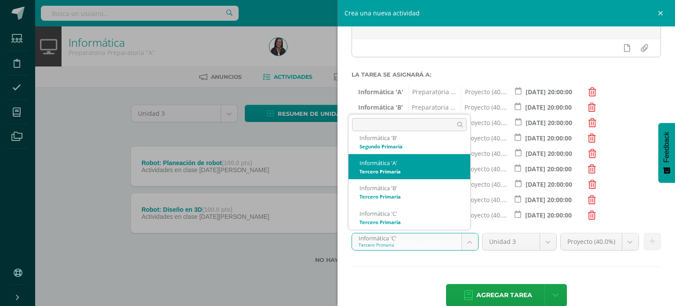
scroll to position [86, 0]
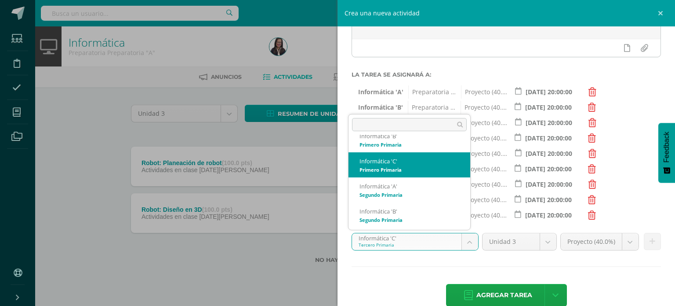
select select "210376"
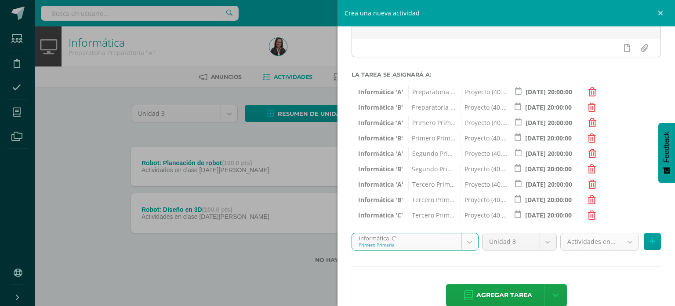
click at [617, 244] on body "Tarea asignada exitosamente Estudiantes Disciplina Asistencia Mis cursos Archiv…" at bounding box center [337, 145] width 675 height 291
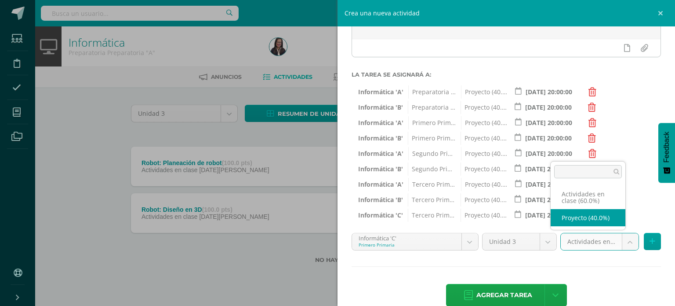
select select "226648"
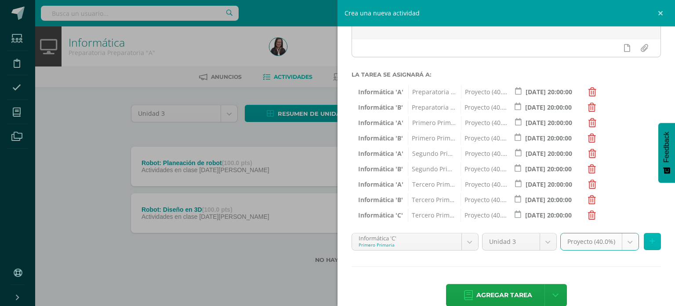
click at [646, 244] on button at bounding box center [652, 241] width 17 height 17
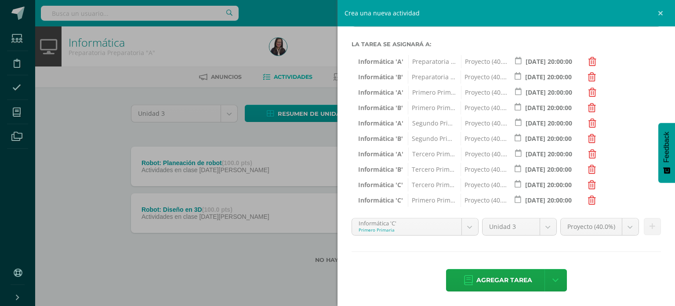
scroll to position [146, 0]
click at [503, 274] on span "Agregar tarea" at bounding box center [505, 280] width 56 height 22
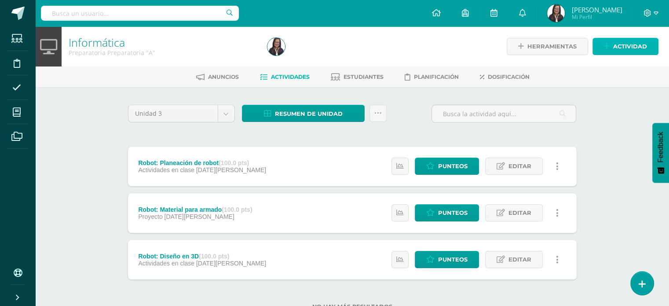
click at [634, 42] on span "Actividad" at bounding box center [630, 46] width 34 height 16
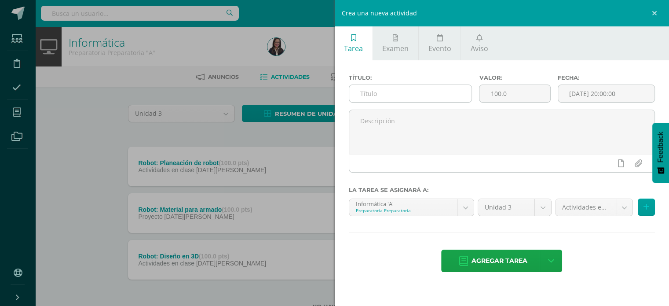
click at [436, 93] on input "text" at bounding box center [410, 93] width 123 height 17
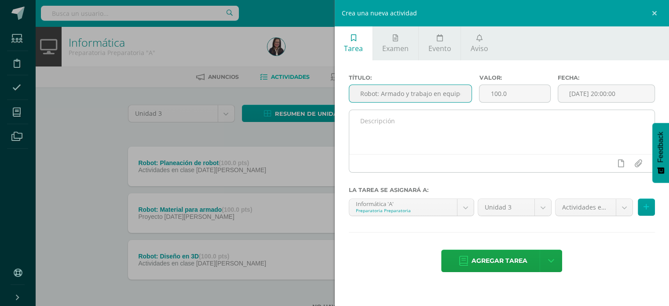
type input "Robot: Armado y trabajo en equipo"
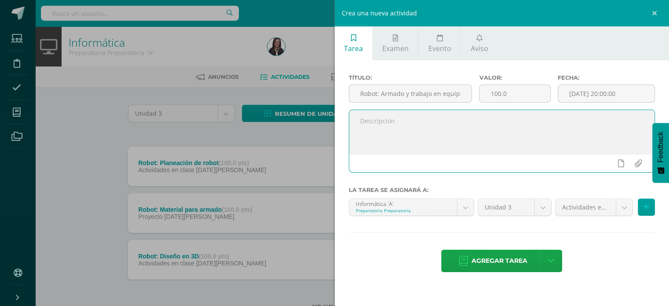
click at [534, 135] on textarea at bounding box center [502, 132] width 306 height 44
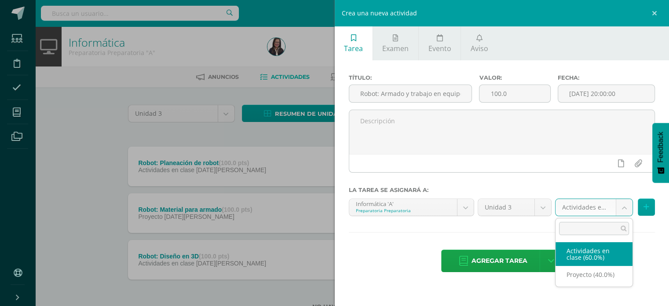
click at [618, 205] on body "Tarea asignada exitosamente Estudiantes Disciplina Asistencia Mis cursos Archiv…" at bounding box center [334, 169] width 669 height 338
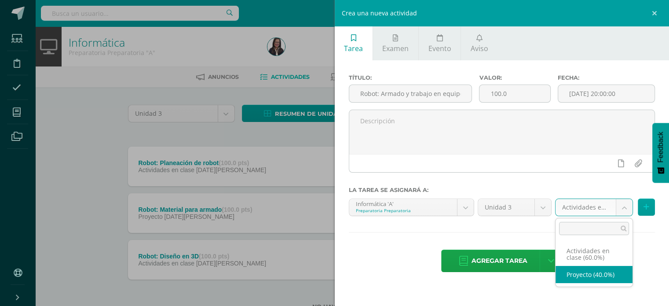
select select "226640"
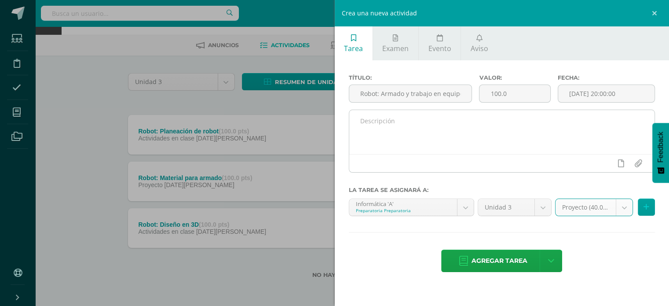
scroll to position [32, 0]
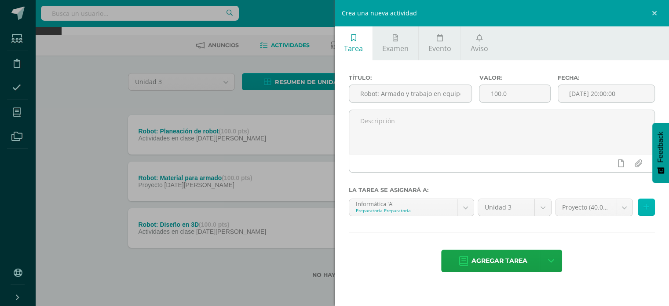
click at [644, 201] on button at bounding box center [646, 206] width 17 height 17
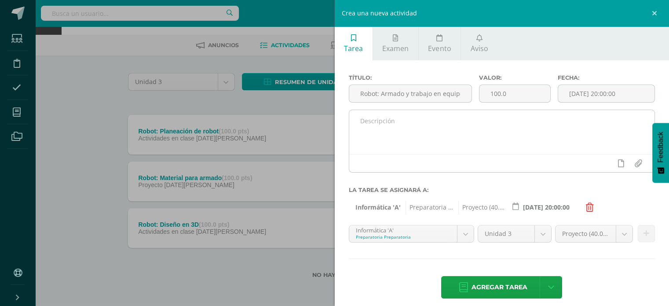
scroll to position [7, 0]
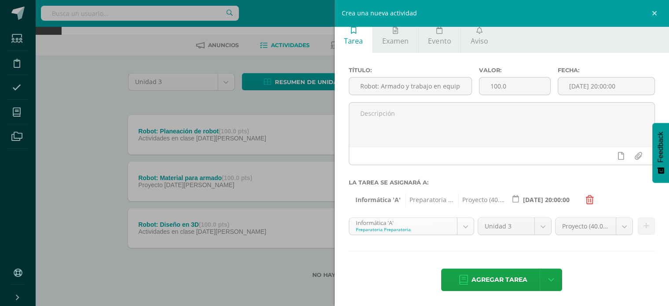
click at [461, 227] on body "Tarea asignada exitosamente Estudiantes Disciplina Asistencia Mis cursos Archiv…" at bounding box center [334, 137] width 669 height 338
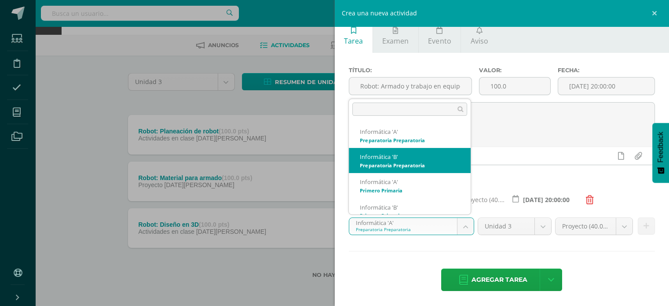
select select "210159"
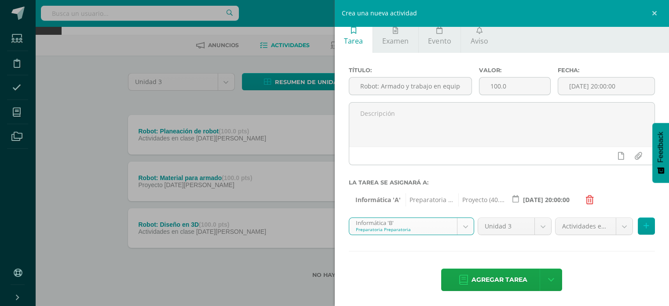
click at [617, 226] on body "Tarea asignada exitosamente Estudiantes Disciplina Asistencia Mis cursos Archiv…" at bounding box center [334, 137] width 669 height 338
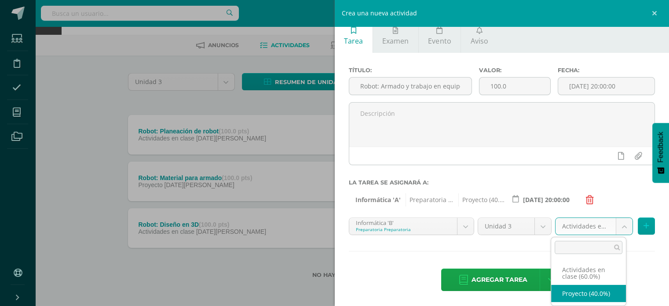
select select "226642"
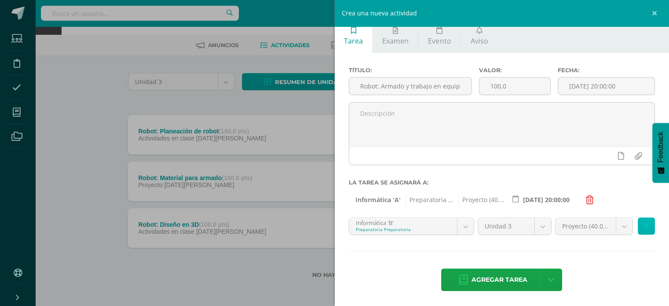
click at [643, 224] on icon at bounding box center [646, 225] width 6 height 7
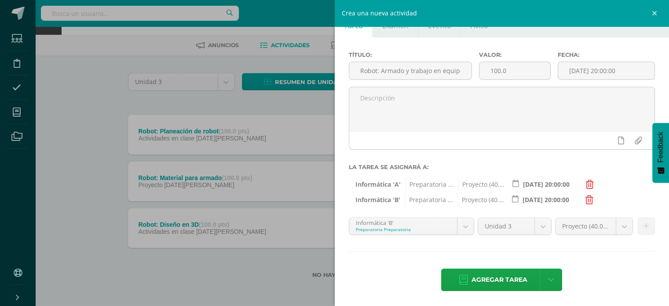
scroll to position [23, 0]
click at [459, 219] on body "Tarea asignada exitosamente Estudiantes Disciplina Asistencia Mis cursos Archiv…" at bounding box center [334, 137] width 669 height 338
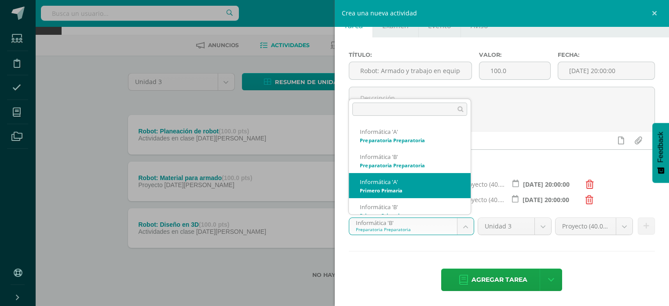
select select "210236"
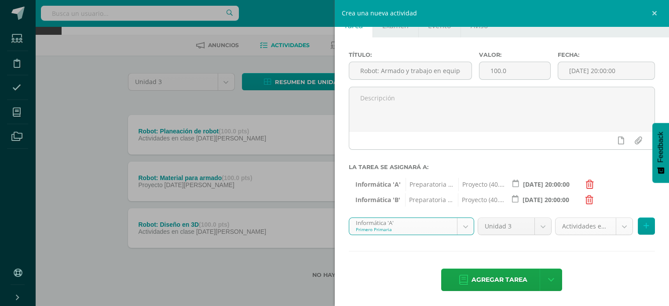
click at [621, 228] on body "Tarea asignada exitosamente Estudiantes Disciplina Asistencia Mis cursos Archiv…" at bounding box center [334, 137] width 669 height 338
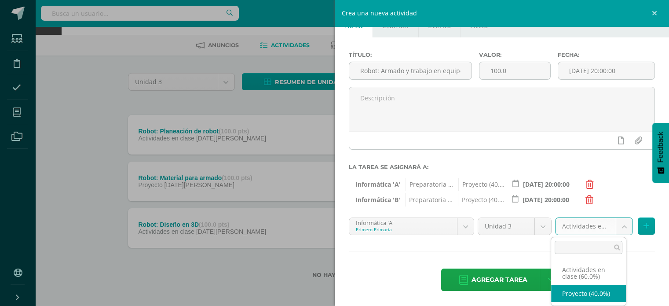
select select "226644"
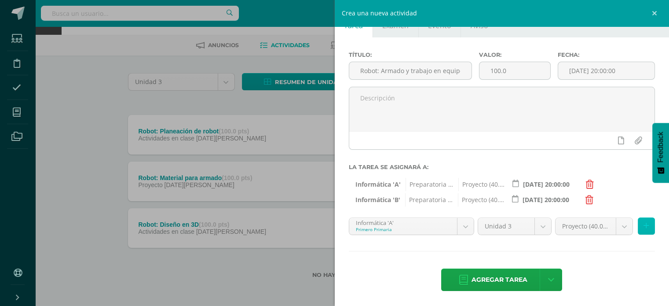
click at [643, 222] on icon at bounding box center [646, 225] width 6 height 7
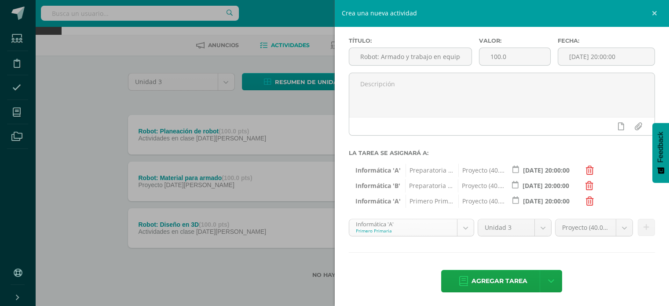
scroll to position [38, 0]
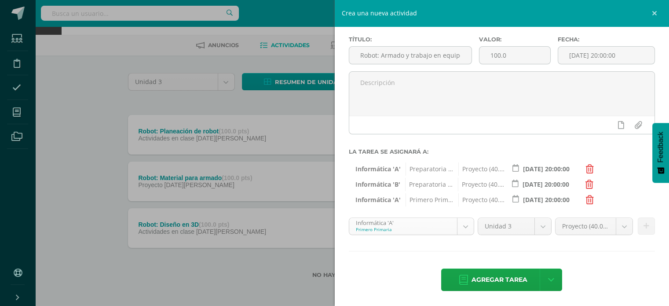
click at [455, 223] on body "Tarea asignada exitosamente Estudiantes Disciplina Asistencia Mis cursos Archiv…" at bounding box center [334, 137] width 669 height 338
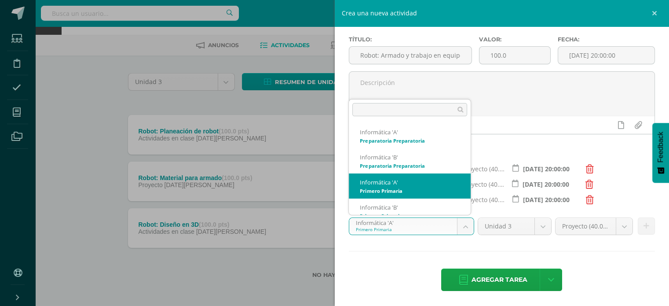
scroll to position [9, 0]
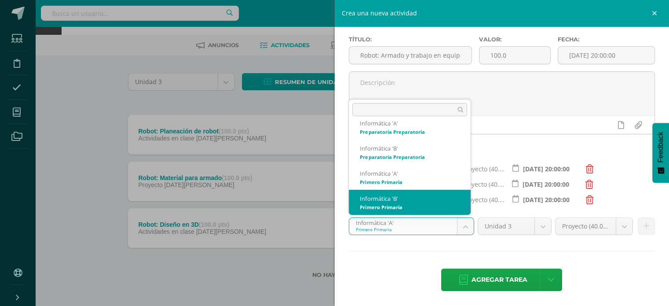
select select "210306"
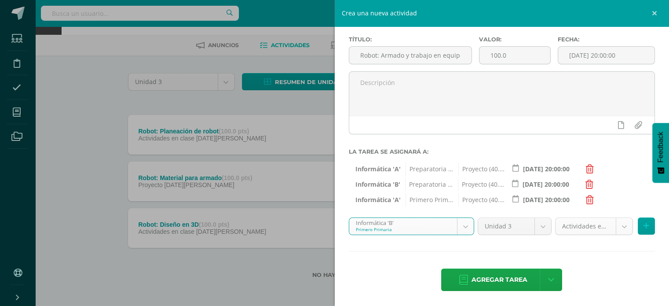
click at [598, 226] on body "Tarea asignada exitosamente Estudiantes Disciplina Asistencia Mis cursos Archiv…" at bounding box center [334, 137] width 669 height 338
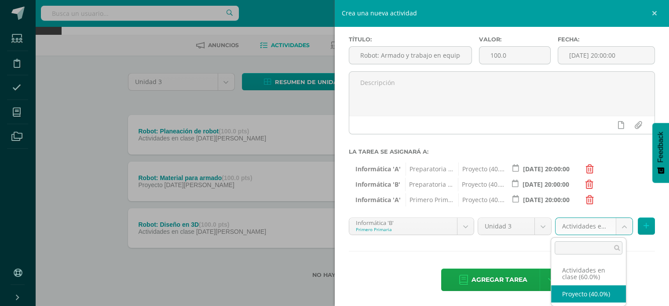
select select "226646"
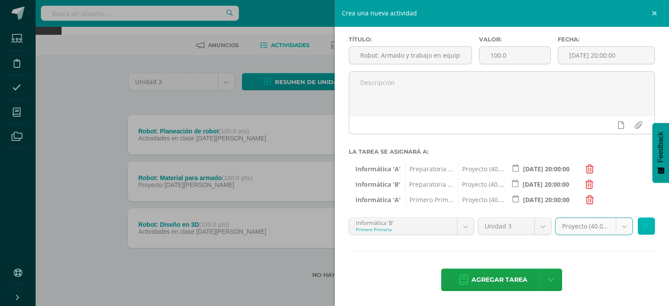
click at [646, 219] on button at bounding box center [646, 225] width 17 height 17
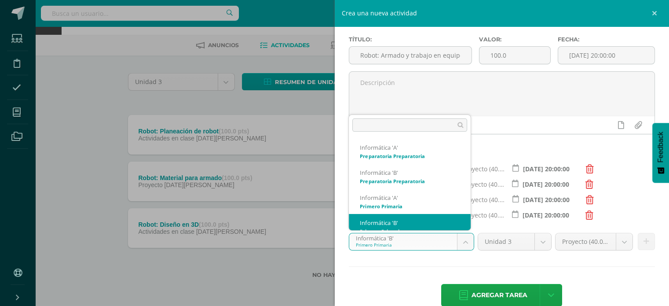
click at [457, 247] on body "Tarea asignada exitosamente Estudiantes Disciplina Asistencia Mis cursos Archiv…" at bounding box center [334, 137] width 669 height 338
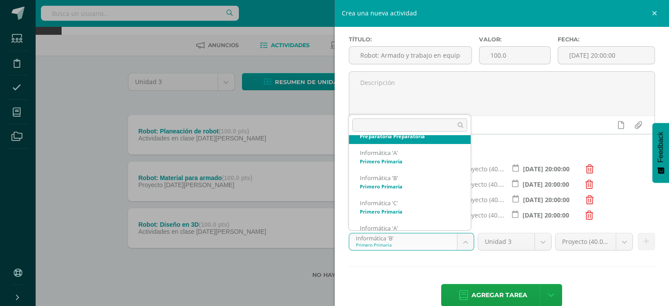
scroll to position [82, 0]
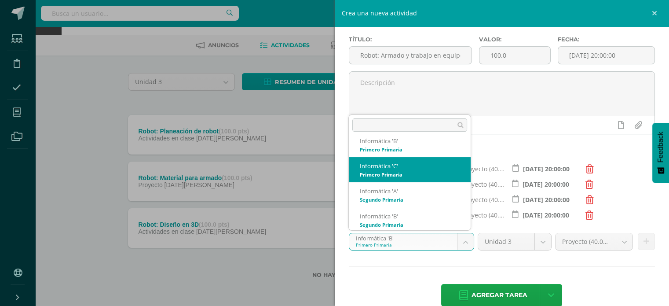
select select "210376"
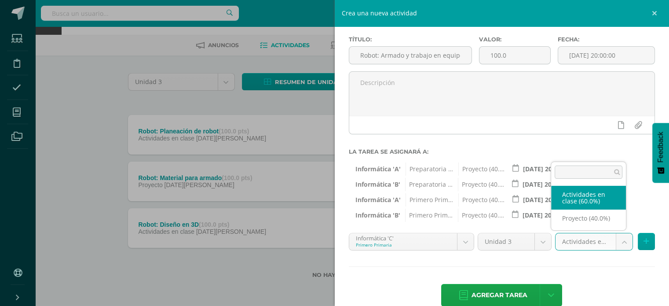
drag, startPoint x: 607, startPoint y: 240, endPoint x: 606, endPoint y: 262, distance: 22.0
click at [607, 240] on body "Tarea asignada exitosamente Estudiantes Disciplina Asistencia Mis cursos Archiv…" at bounding box center [334, 137] width 669 height 338
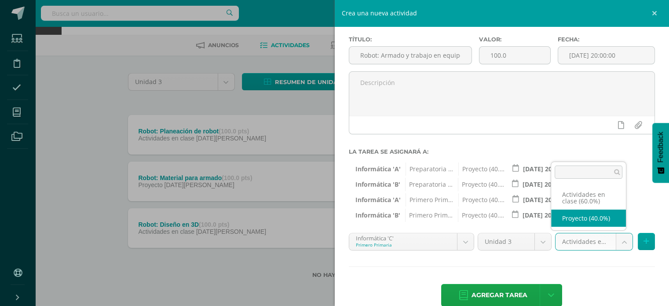
select select "226648"
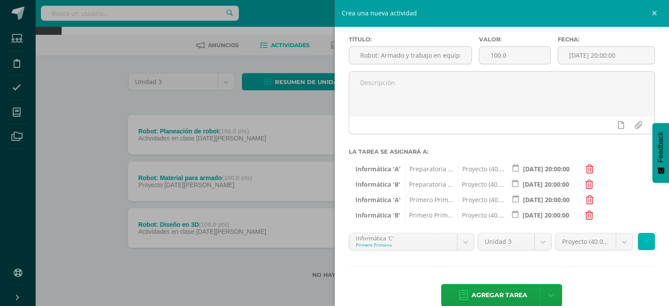
click at [642, 233] on button at bounding box center [646, 241] width 17 height 17
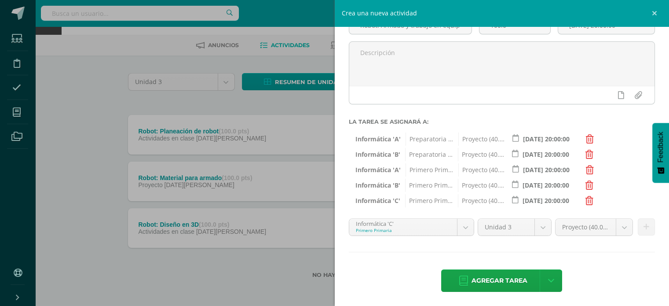
scroll to position [69, 0]
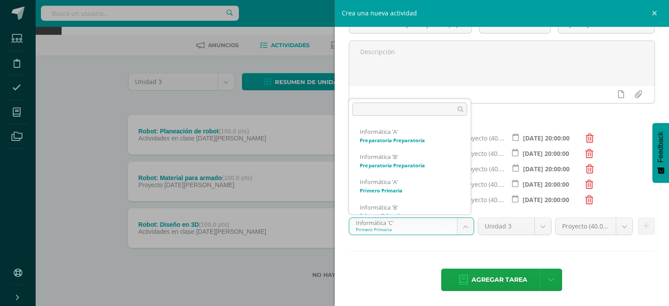
click at [461, 229] on body "Tarea asignada exitosamente Estudiantes Disciplina Asistencia Mis cursos Archiv…" at bounding box center [334, 137] width 669 height 338
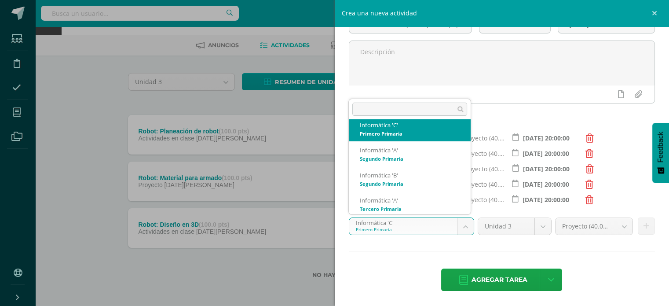
scroll to position [109, 0]
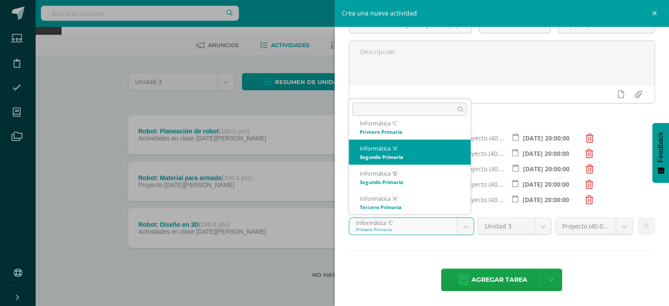
select select "210903"
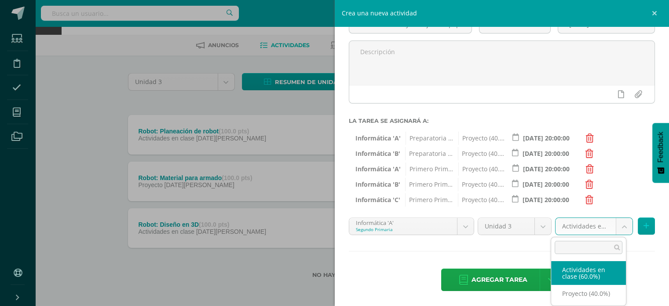
click at [603, 227] on body "Tarea asignada exitosamente Estudiantes Disciplina Asistencia Mis cursos Archiv…" at bounding box center [334, 137] width 669 height 338
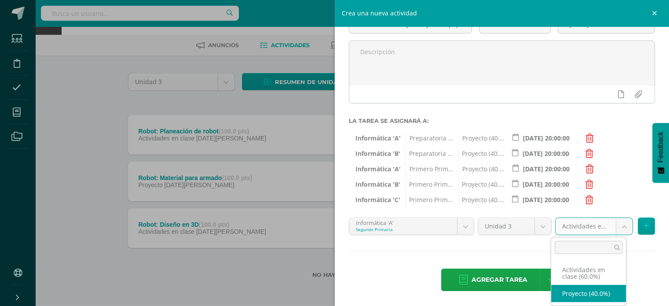
select select "226650"
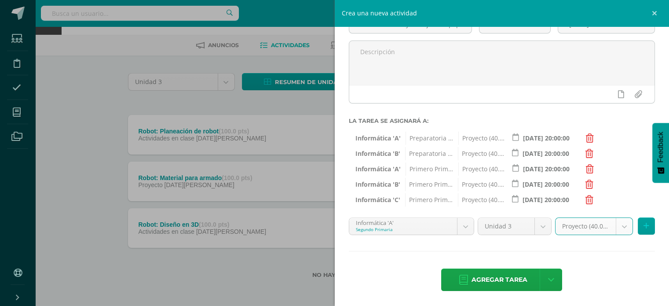
click at [649, 231] on div "Proyecto (40.0%) Actividades en clase (60.0%) Proyecto (40.0%)" at bounding box center [604, 229] width 103 height 25
click at [643, 227] on button at bounding box center [646, 225] width 17 height 17
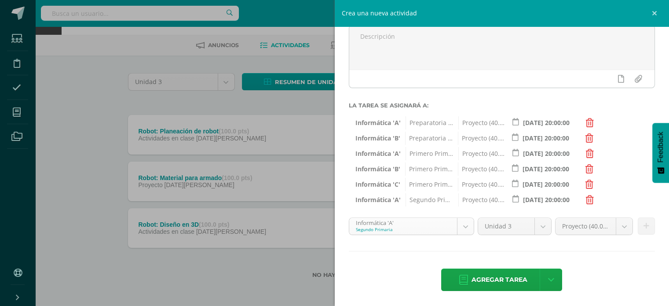
scroll to position [59, 0]
click at [457, 227] on body "Tarea asignada exitosamente Estudiantes Disciplina Asistencia Mis cursos Archiv…" at bounding box center [334, 137] width 669 height 338
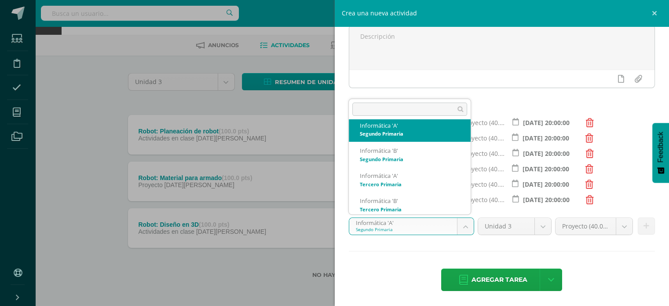
scroll to position [134, 0]
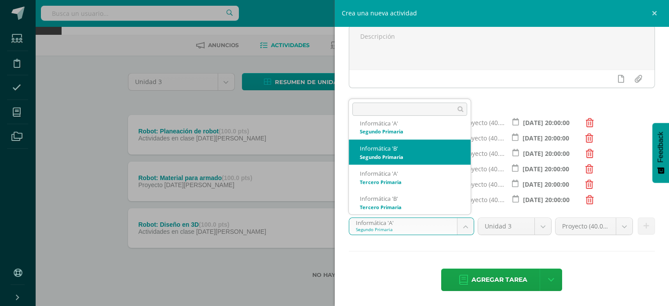
select select "212974"
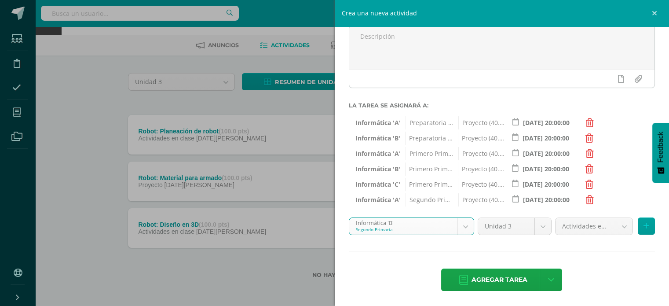
drag, startPoint x: 597, startPoint y: 217, endPoint x: 596, endPoint y: 222, distance: 5.0
click at [596, 222] on body "Tarea asignada exitosamente Estudiantes Disciplina Asistencia Mis cursos Archiv…" at bounding box center [334, 137] width 669 height 338
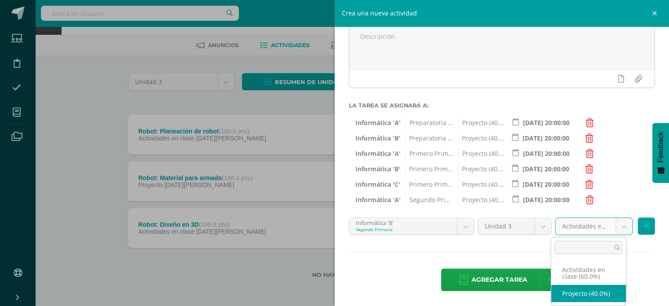
select select "226652"
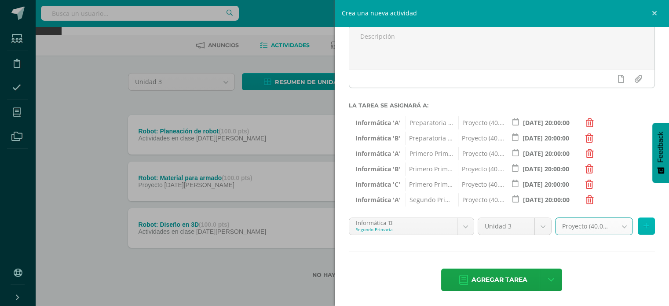
click at [642, 223] on button at bounding box center [646, 225] width 17 height 17
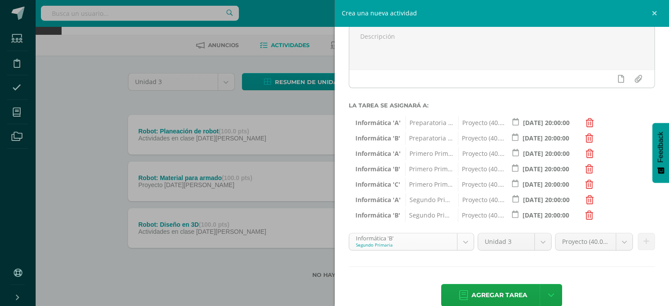
click at [464, 242] on body "Tarea asignada exitosamente Estudiantes Disciplina Asistencia Mis cursos Archiv…" at bounding box center [334, 137] width 669 height 338
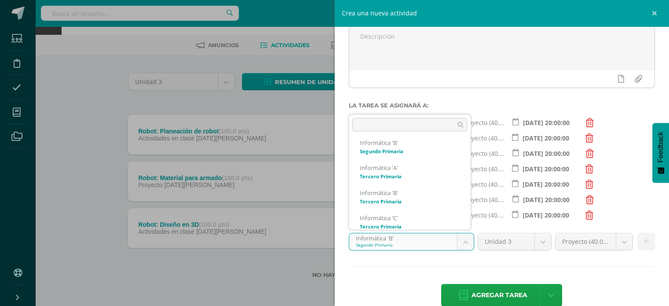
scroll to position [157, 0]
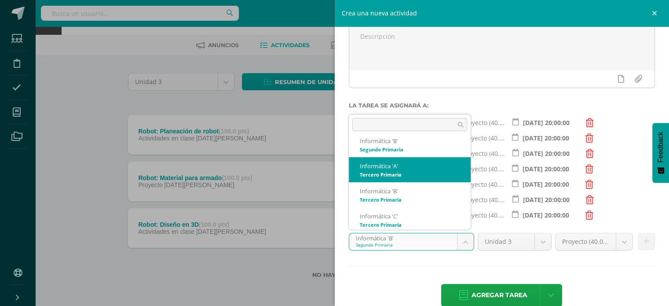
select select "210987"
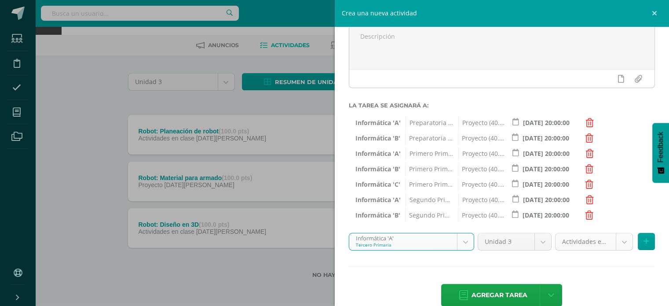
click at [593, 239] on body "Tarea asignada exitosamente Estudiantes Disciplina Asistencia Mis cursos Archiv…" at bounding box center [334, 137] width 669 height 338
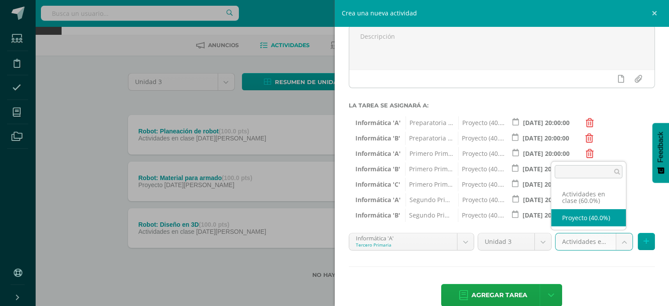
select select "226654"
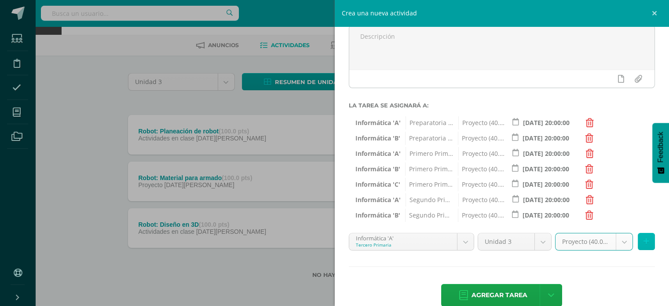
click at [643, 241] on button at bounding box center [646, 241] width 17 height 17
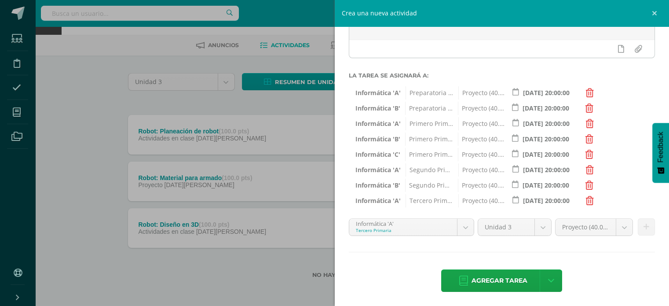
scroll to position [115, 0]
click at [468, 229] on body "Tarea asignada exitosamente Estudiantes Disciplina Asistencia Mis cursos Archiv…" at bounding box center [334, 137] width 669 height 338
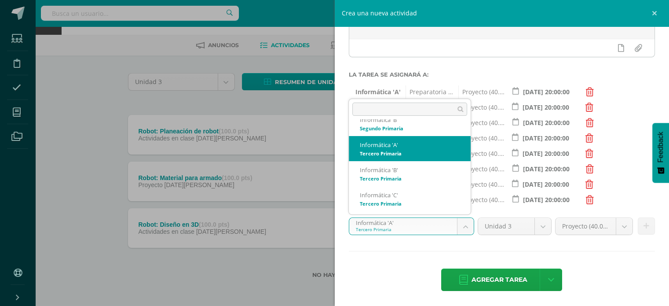
scroll to position [163, 0]
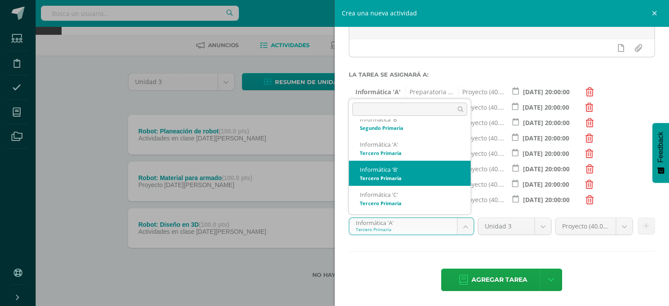
select select "211057"
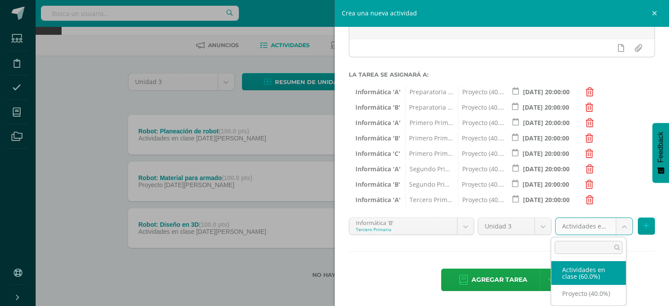
click at [583, 227] on body "Tarea asignada exitosamente Estudiantes Disciplina Asistencia Mis cursos Archiv…" at bounding box center [334, 137] width 669 height 338
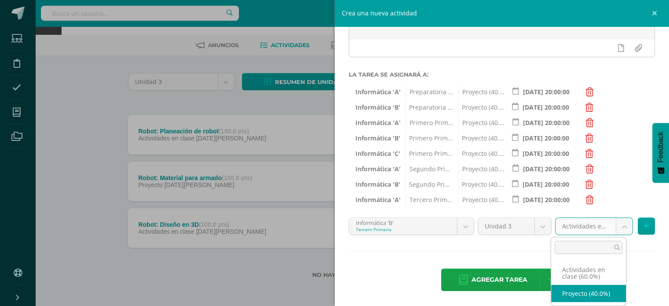
select select "226656"
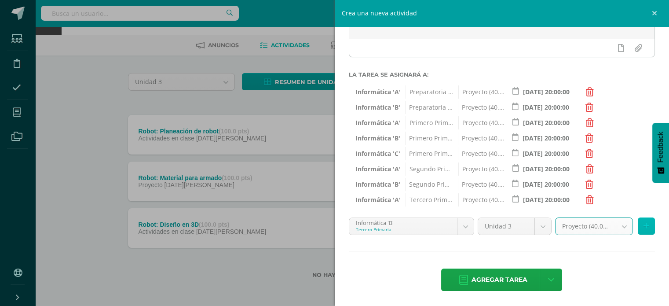
click at [646, 226] on button at bounding box center [646, 225] width 17 height 17
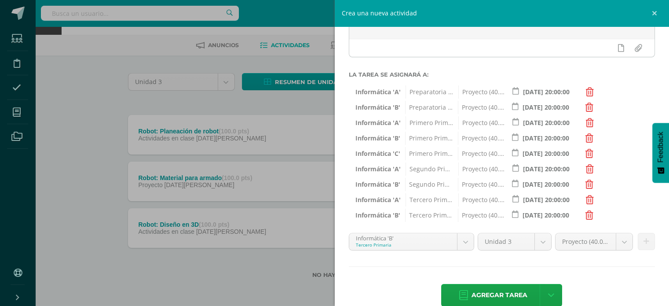
click at [466, 239] on body "Tarea asignada exitosamente Estudiantes Disciplina Asistencia Mis cursos Archiv…" at bounding box center [334, 137] width 669 height 338
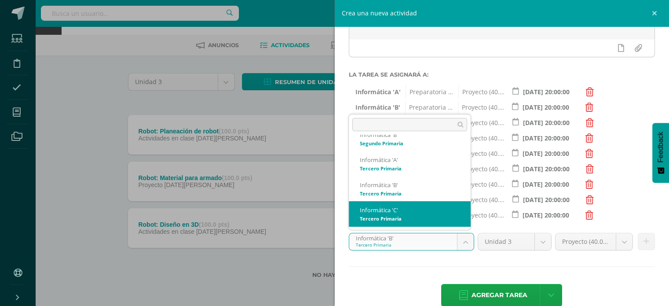
select select "211127"
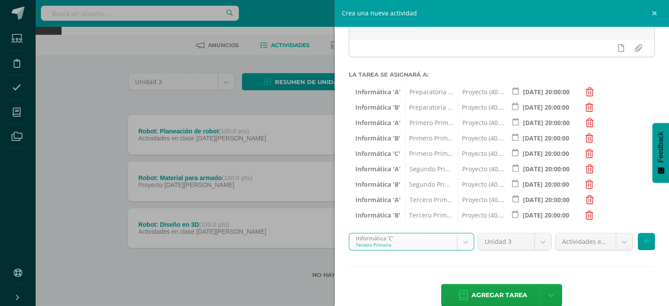
click at [615, 247] on body "Tarea asignada exitosamente Estudiantes Disciplina Asistencia Mis cursos Archiv…" at bounding box center [334, 137] width 669 height 338
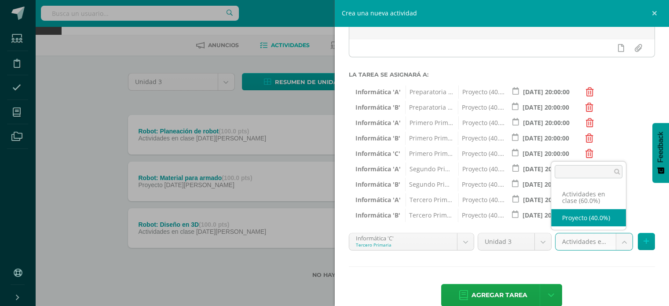
select select "226658"
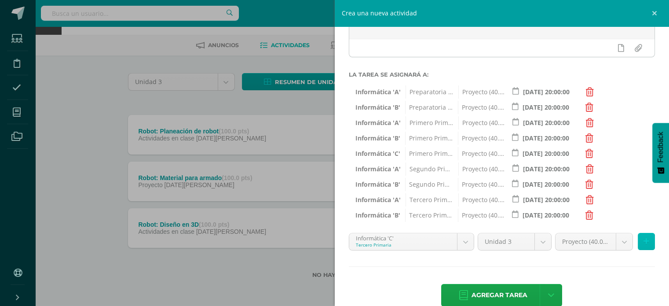
click at [643, 244] on button at bounding box center [646, 241] width 17 height 17
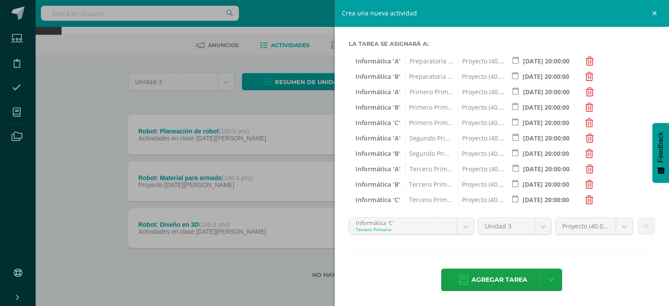
scroll to position [146, 0]
click at [492, 276] on span "Agregar tarea" at bounding box center [499, 280] width 56 height 22
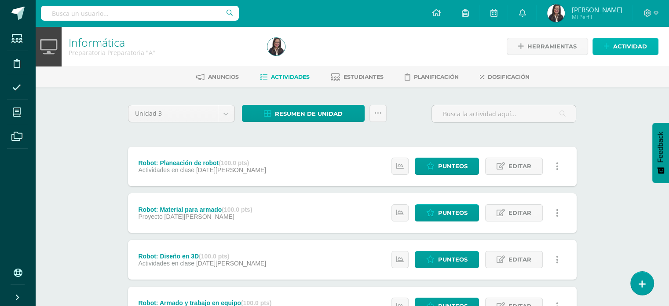
click at [634, 49] on span "Actividad" at bounding box center [630, 46] width 34 height 16
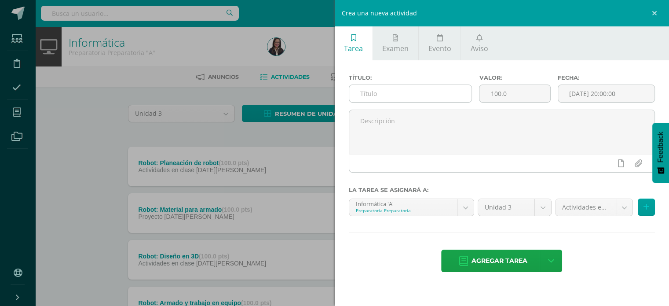
click at [411, 91] on input "text" at bounding box center [410, 93] width 123 height 17
type input "Diseño: Clasificación de basura"
click at [646, 205] on icon at bounding box center [646, 206] width 6 height 7
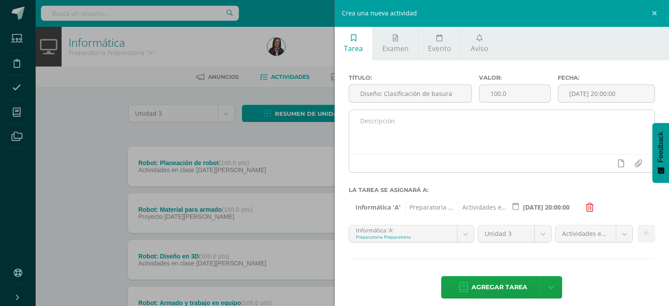
scroll to position [7, 0]
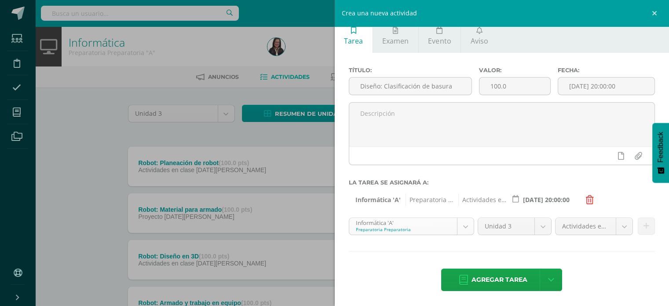
click at [451, 222] on body "Tarea asignada exitosamente Estudiantes Disciplina Asistencia Mis cursos Archiv…" at bounding box center [334, 192] width 669 height 384
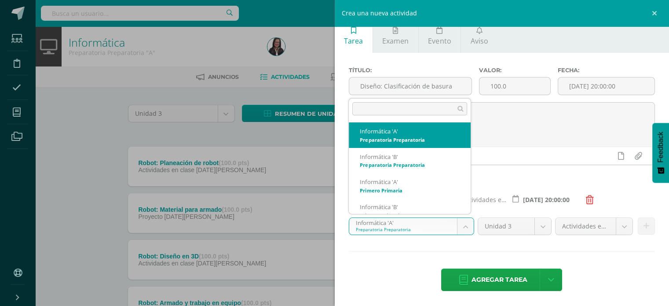
scroll to position [9, 0]
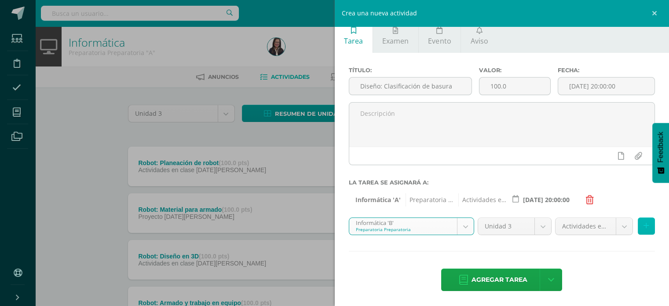
click at [638, 226] on button at bounding box center [646, 225] width 17 height 17
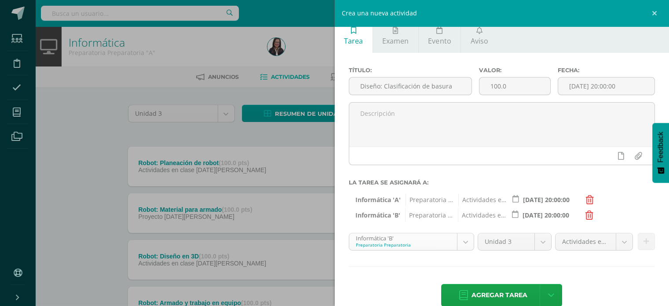
click at [441, 240] on body "Tarea asignada exitosamente Estudiantes Disciplina Asistencia Mis cursos Archiv…" at bounding box center [334, 192] width 669 height 384
click at [643, 238] on icon at bounding box center [646, 240] width 6 height 7
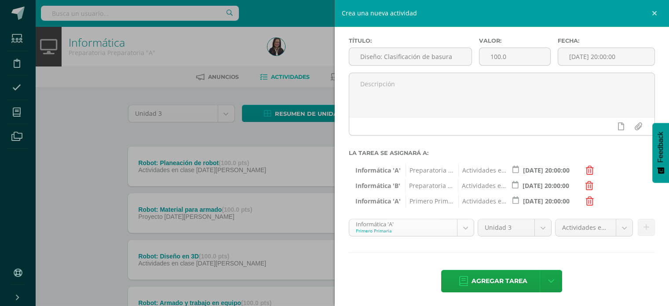
scroll to position [38, 0]
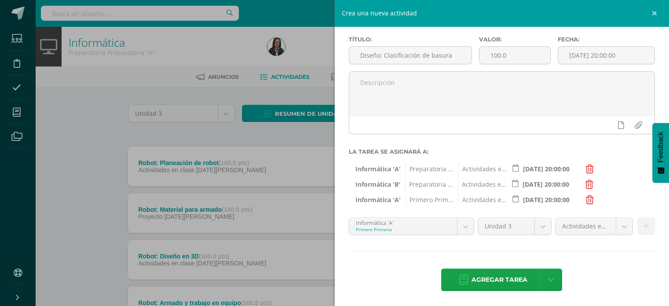
click at [461, 232] on body "Tarea asignada exitosamente Estudiantes Disciplina Asistencia Mis cursos Archiv…" at bounding box center [334, 192] width 669 height 384
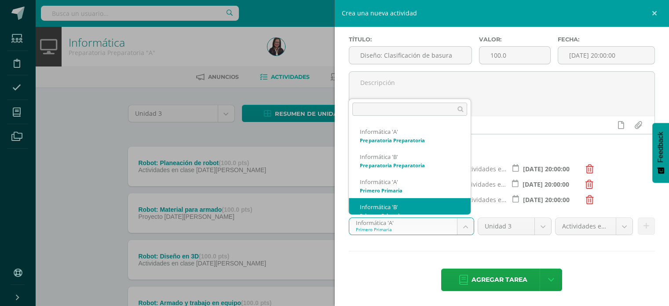
scroll to position [9, 0]
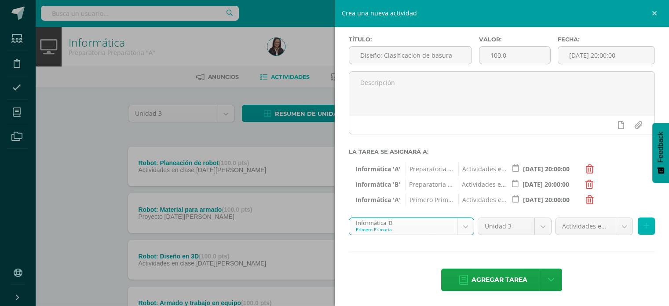
click at [638, 225] on button at bounding box center [646, 225] width 17 height 17
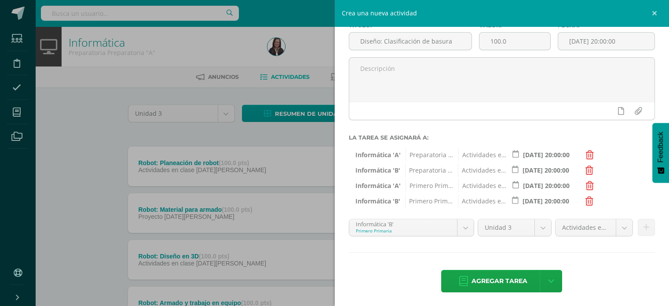
scroll to position [54, 0]
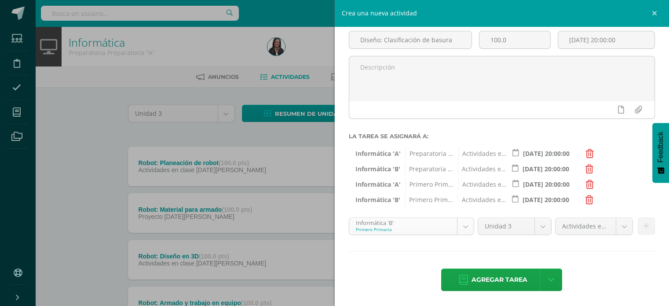
click at [463, 225] on body "Tarea asignada exitosamente Estudiantes Disciplina Asistencia Mis cursos Archiv…" at bounding box center [334, 192] width 669 height 384
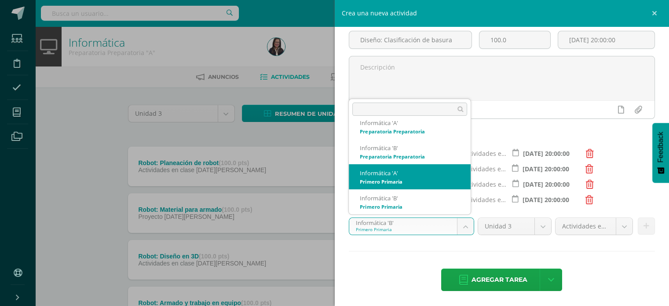
scroll to position [82, 0]
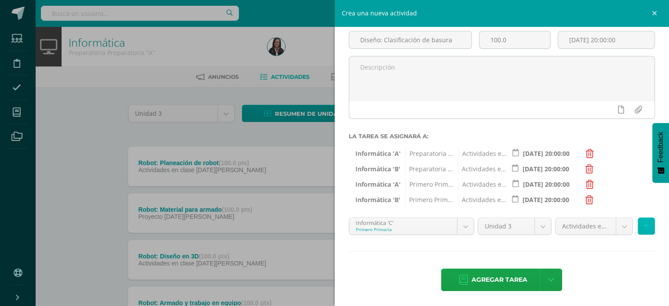
click at [643, 227] on button at bounding box center [646, 225] width 17 height 17
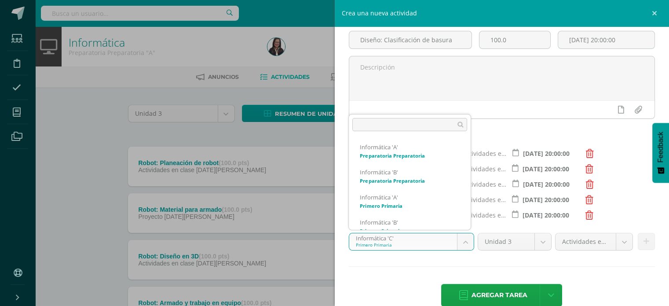
click at [456, 244] on body "Tarea asignada exitosamente Estudiantes Disciplina Asistencia Mis cursos Archiv…" at bounding box center [334, 192] width 669 height 384
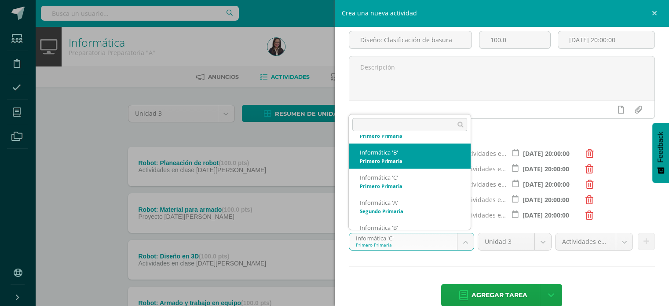
scroll to position [107, 0]
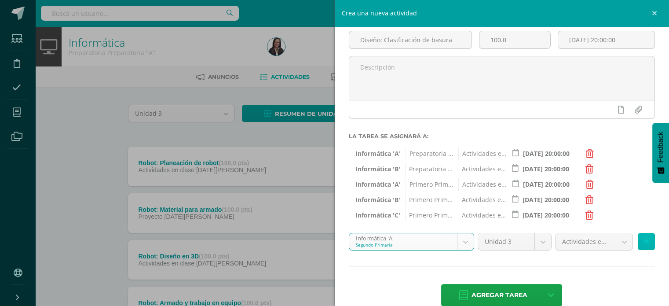
click at [643, 240] on button at bounding box center [646, 241] width 17 height 17
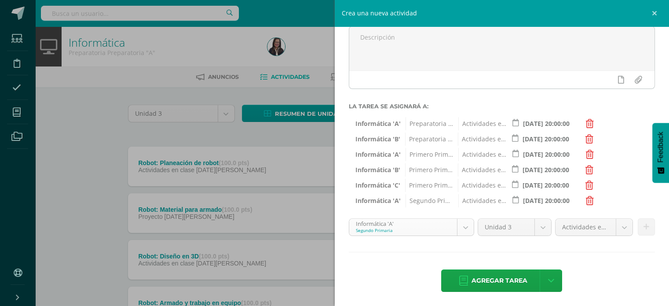
scroll to position [84, 0]
click at [461, 224] on body "Tarea asignada exitosamente Estudiantes Disciplina Asistencia Mis cursos Archiv…" at bounding box center [334, 192] width 669 height 384
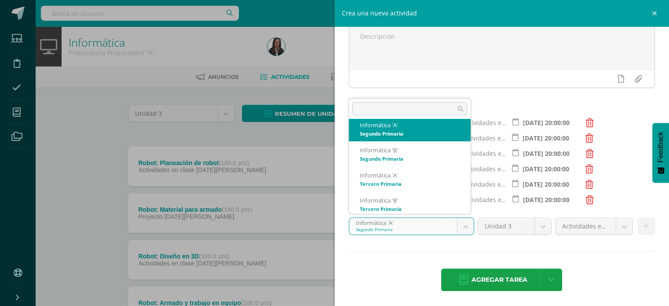
scroll to position [134, 0]
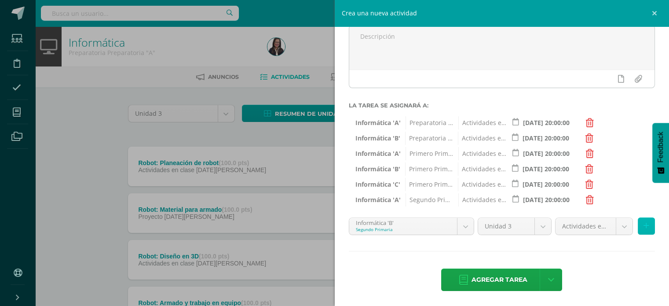
click at [643, 227] on icon at bounding box center [646, 225] width 6 height 7
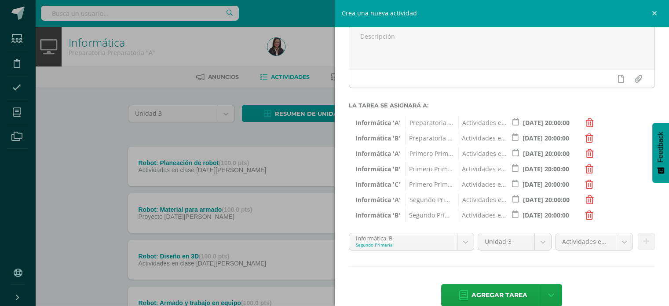
click at [456, 243] on body "Tarea asignada exitosamente Estudiantes Disciplina Asistencia Mis cursos Archiv…" at bounding box center [334, 192] width 669 height 384
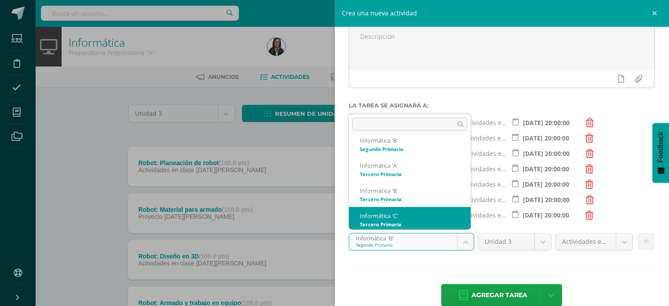
scroll to position [160, 0]
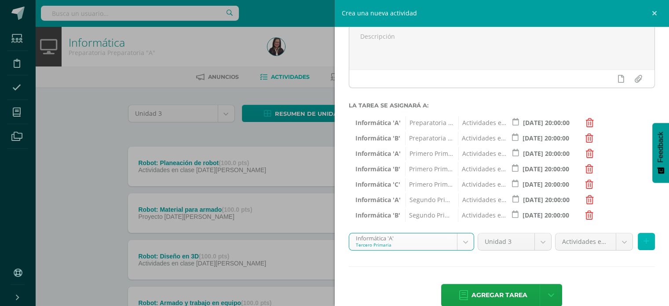
click at [638, 239] on button at bounding box center [646, 241] width 17 height 17
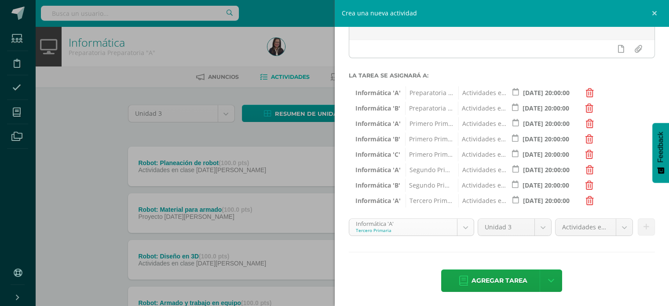
scroll to position [115, 0]
click at [464, 225] on body "Tarea asignada exitosamente Estudiantes Disciplina Asistencia Mis cursos Archiv…" at bounding box center [334, 192] width 669 height 384
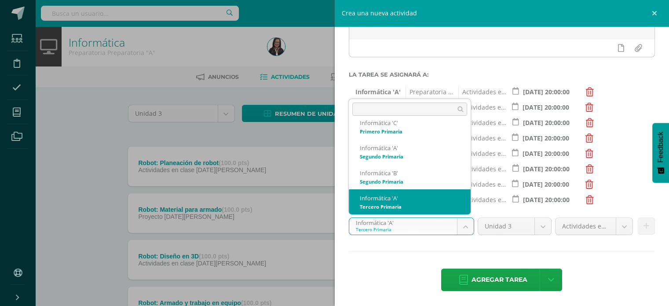
scroll to position [134, 0]
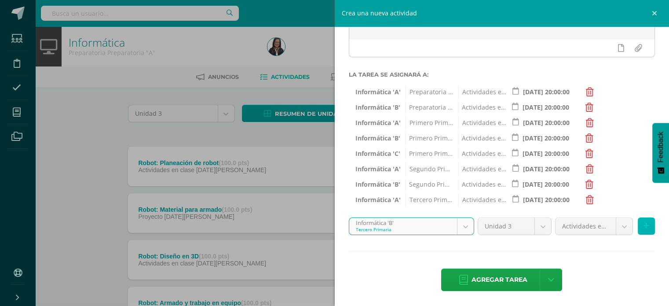
click at [642, 229] on button at bounding box center [646, 225] width 17 height 17
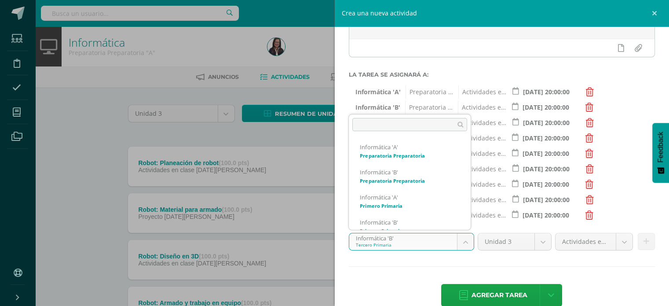
click at [459, 241] on body "Tarea asignada exitosamente Estudiantes Disciplina Asistencia Mis cursos Archiv…" at bounding box center [334, 192] width 669 height 384
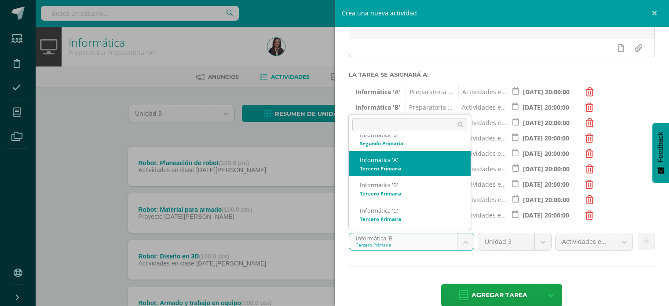
scroll to position [163, 0]
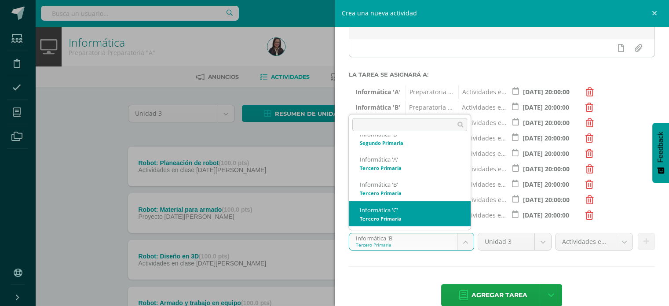
select select "211127"
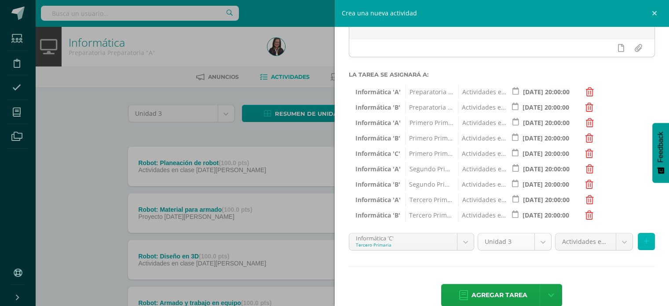
drag, startPoint x: 637, startPoint y: 241, endPoint x: 524, endPoint y: 263, distance: 115.0
click at [643, 241] on icon at bounding box center [646, 240] width 6 height 7
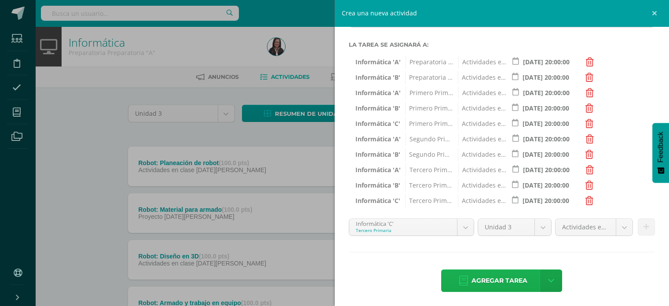
scroll to position [146, 0]
click at [510, 275] on span "Agregar tarea" at bounding box center [499, 280] width 56 height 22
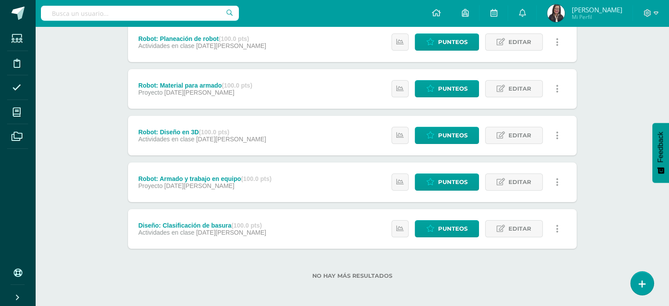
scroll to position [125, 0]
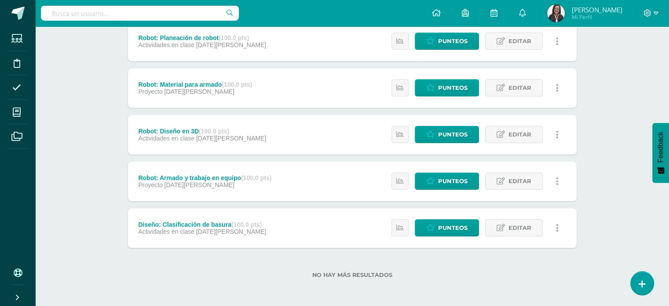
click at [628, 117] on div "Informática Preparatoria Preparatoria "A" Herramientas Detalle de asistencias A…" at bounding box center [352, 103] width 634 height 405
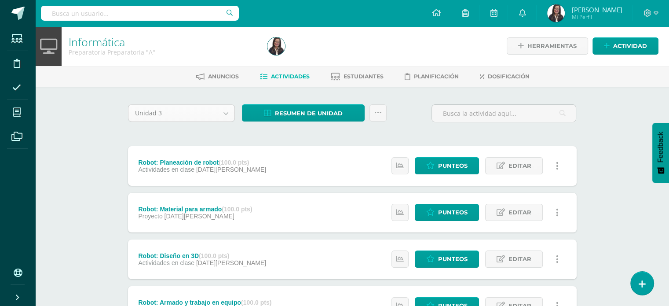
scroll to position [0, 0]
